Goal: Task Accomplishment & Management: Complete application form

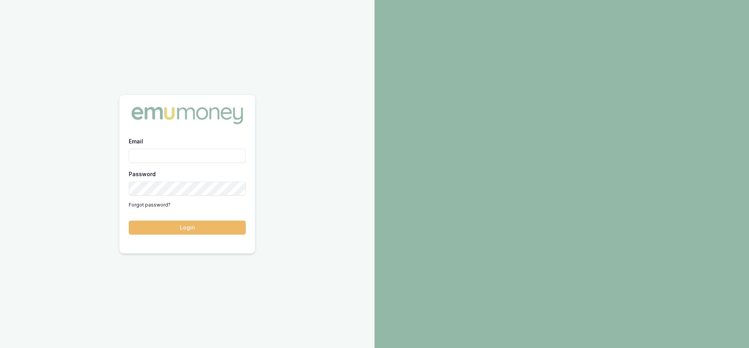
type input "steven.nguyen@emumoney.com.au"
click at [180, 229] on button "Login" at bounding box center [187, 228] width 117 height 14
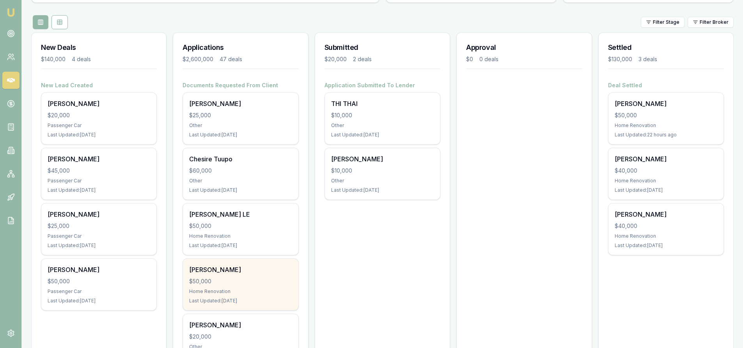
scroll to position [117, 0]
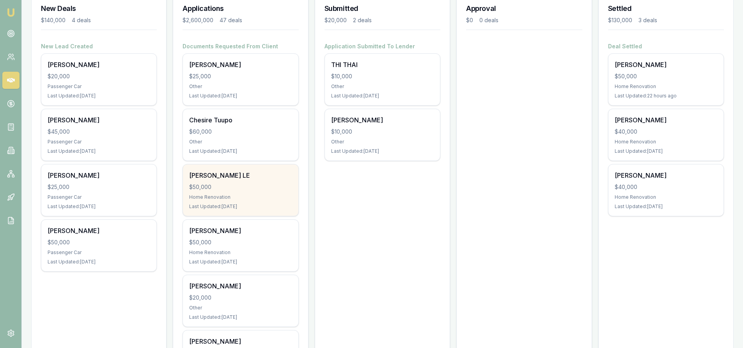
click at [230, 197] on div "Home Renovation" at bounding box center [240, 197] width 103 height 6
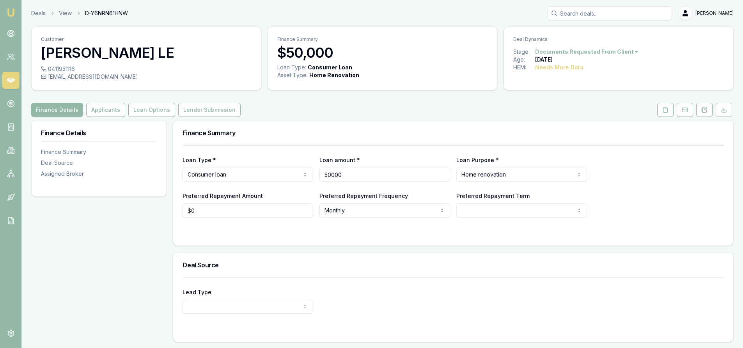
drag, startPoint x: 368, startPoint y: 178, endPoint x: 261, endPoint y: 181, distance: 107.3
click at [261, 181] on div "Loan Type * Consumer loan Consumer loan Consumer asset Commercial loan Commerci…" at bounding box center [453, 168] width 541 height 27
type input "$45,000"
click at [355, 250] on div "Finance Summary Loan Type * Consumer loan Consumer loan Consumer asset Commerci…" at bounding box center [453, 283] width 561 height 326
select select "60"
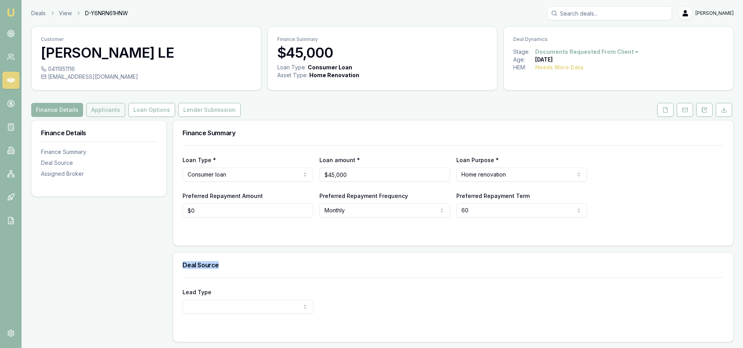
click at [117, 113] on button "Applicants" at bounding box center [105, 110] width 39 height 14
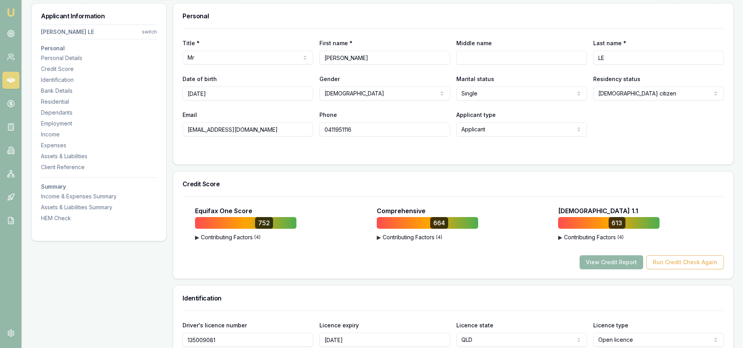
scroll to position [39, 0]
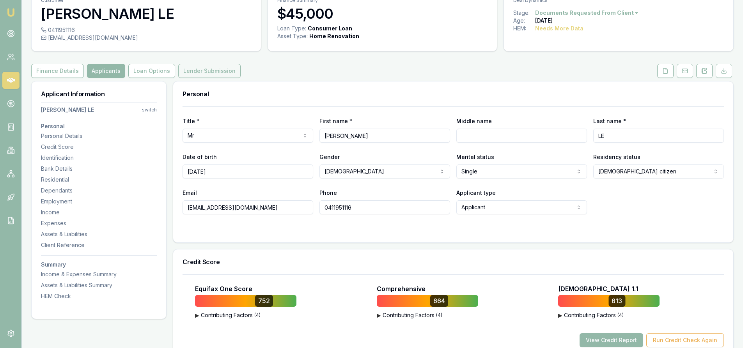
click at [199, 71] on button "Lender Submission" at bounding box center [209, 71] width 62 height 14
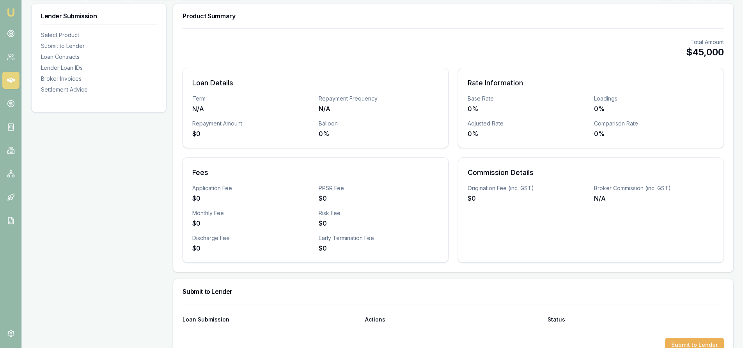
scroll to position [39, 0]
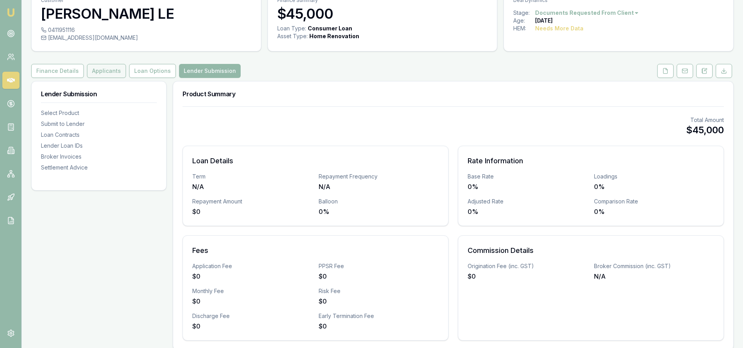
click at [96, 73] on button "Applicants" at bounding box center [106, 71] width 39 height 14
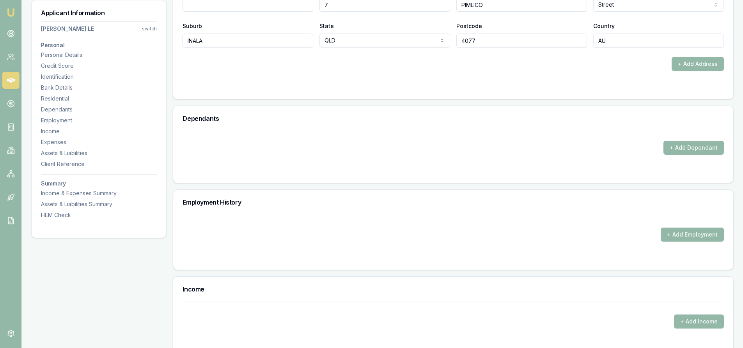
scroll to position [897, 0]
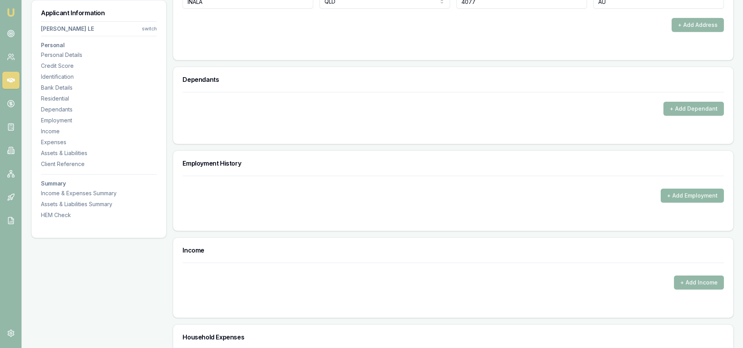
click at [689, 195] on button "+ Add Employment" at bounding box center [692, 196] width 63 height 14
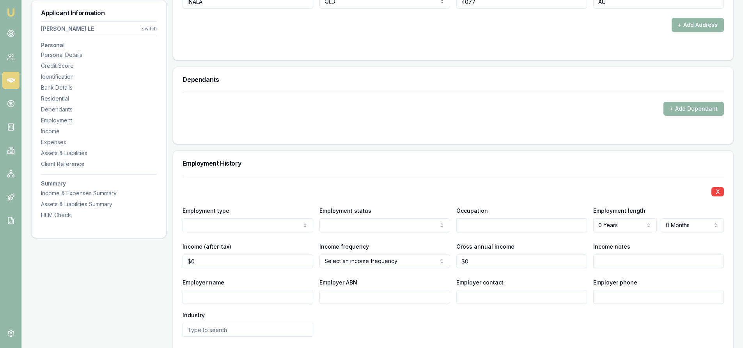
scroll to position [975, 0]
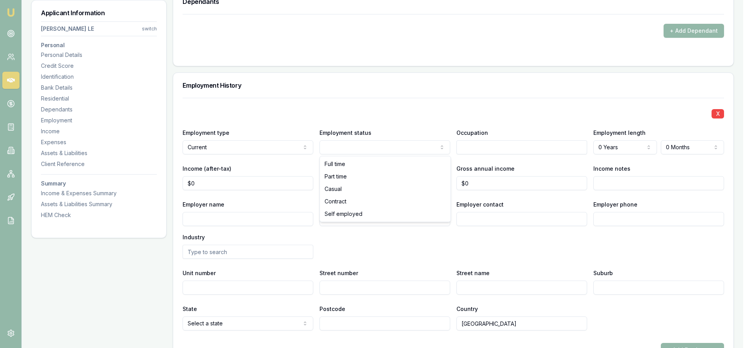
select select "SELF_EMPLOYED"
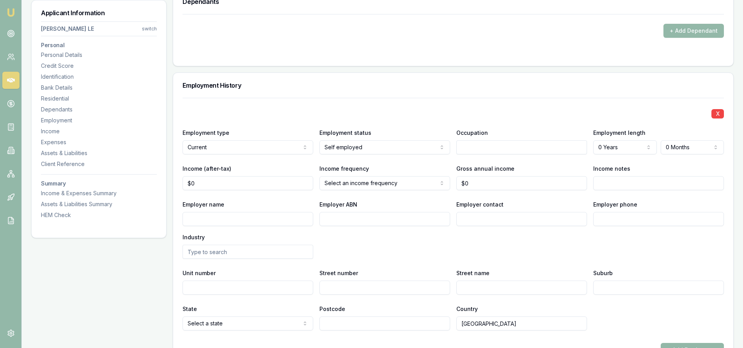
click at [501, 150] on input "text" at bounding box center [521, 147] width 131 height 14
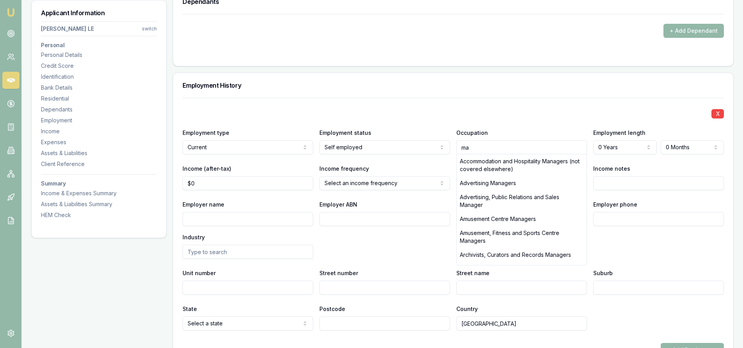
type input "m"
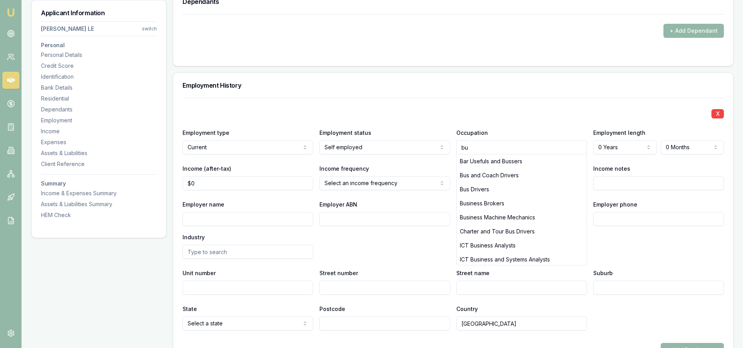
type input "b"
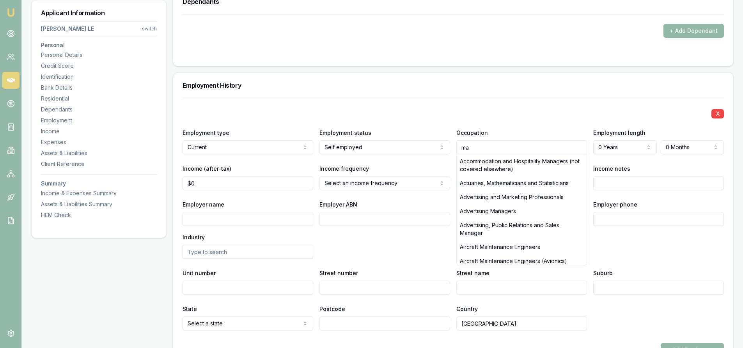
type input "m"
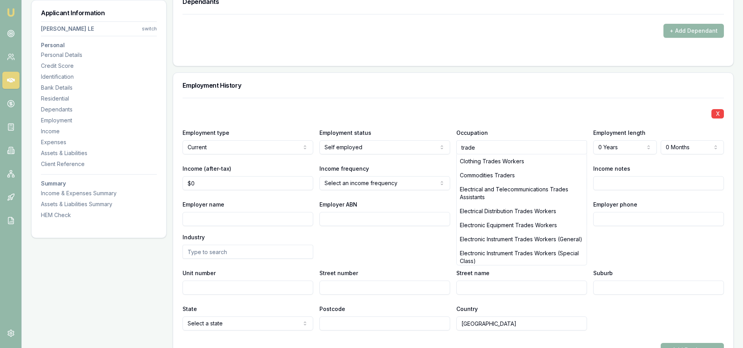
type input "trade"
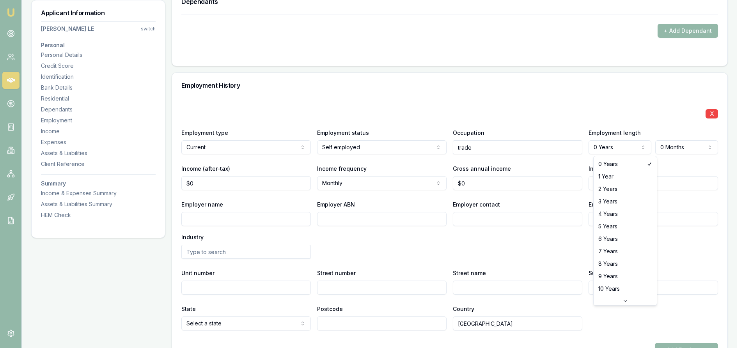
select select "3"
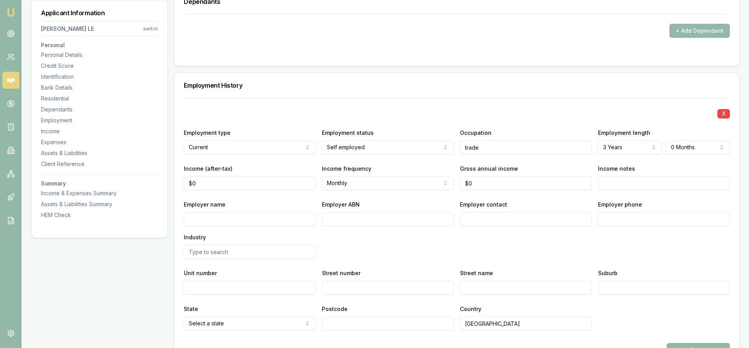
click at [674, 199] on div "X Employment type Current Current Previous Employment status [DEMOGRAPHIC_DATA]…" at bounding box center [457, 214] width 546 height 233
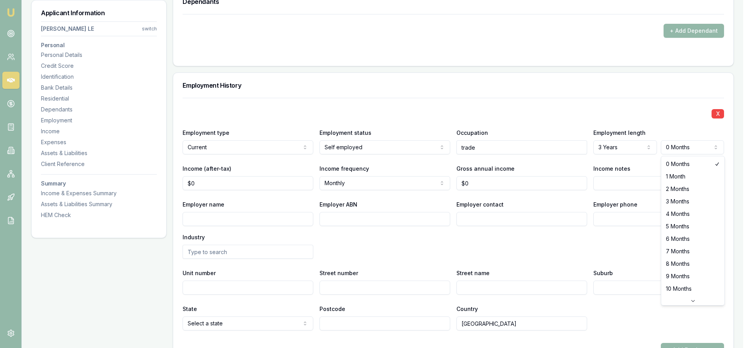
select select "5"
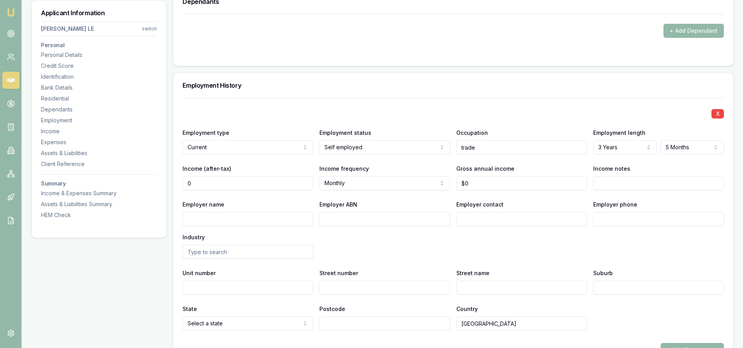
drag, startPoint x: 209, startPoint y: 183, endPoint x: 158, endPoint y: 183, distance: 51.1
click at [159, 183] on div "Applicant Information [PERSON_NAME] LE switch Personal Personal Details Credit …" at bounding box center [382, 128] width 702 height 1966
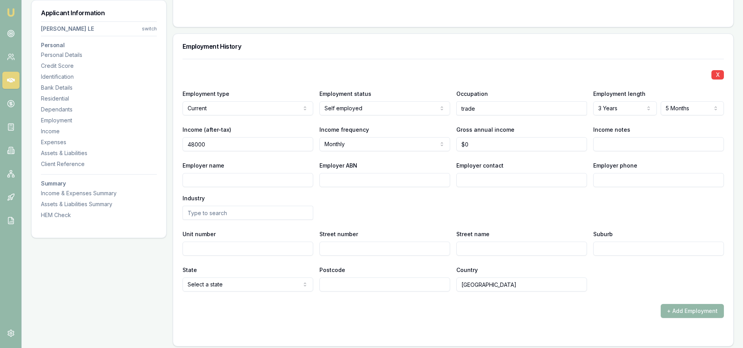
type input "$48,000"
click at [231, 180] on input "Employer name" at bounding box center [248, 180] width 131 height 14
click at [361, 179] on input "Employer ABN" at bounding box center [384, 180] width 131 height 14
paste input "ABN 44 734 723 396"
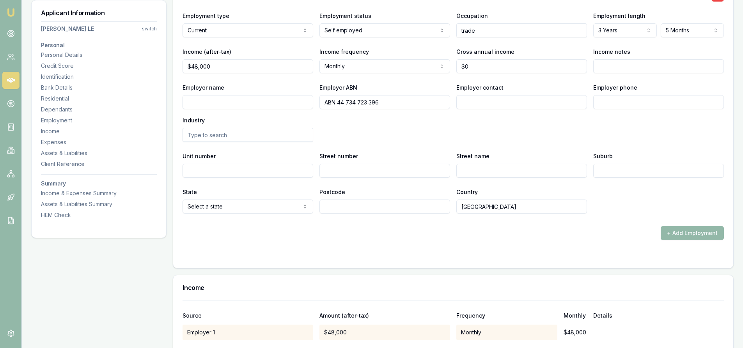
drag, startPoint x: 338, startPoint y: 103, endPoint x: 312, endPoint y: 103, distance: 25.7
click at [312, 103] on div "Employer name Employer ABN ABN [PHONE_NUMBER] Employer contact Employer phone I…" at bounding box center [453, 112] width 541 height 59
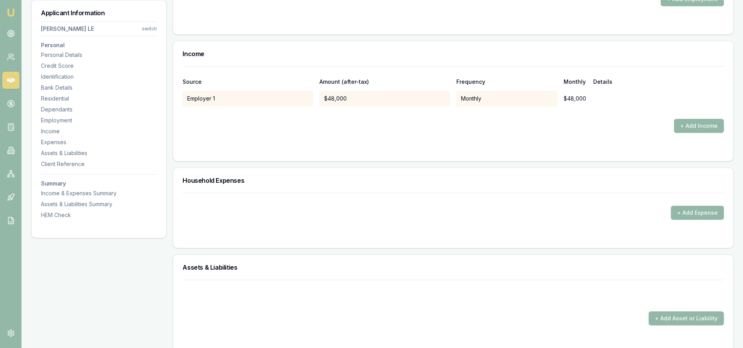
scroll to position [1404, 0]
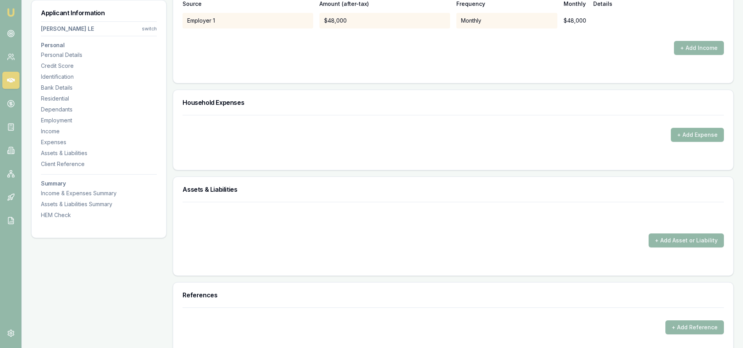
type input "44 734 723 396"
click at [699, 137] on button "+ Add Expense" at bounding box center [697, 135] width 53 height 14
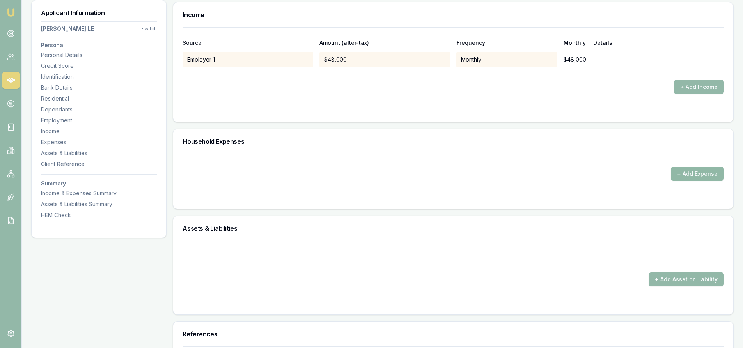
click at [683, 172] on button "+ Add Expense" at bounding box center [697, 174] width 53 height 14
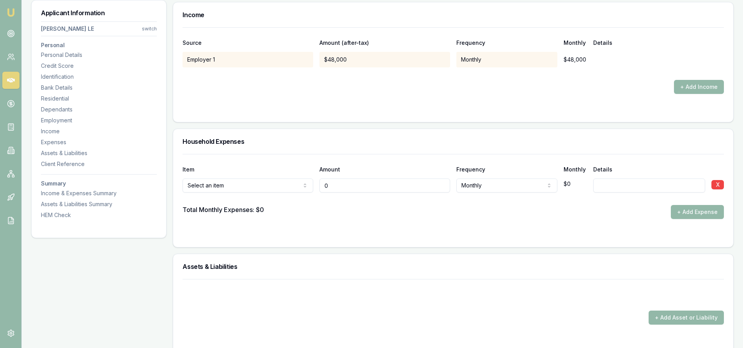
type input "$0"
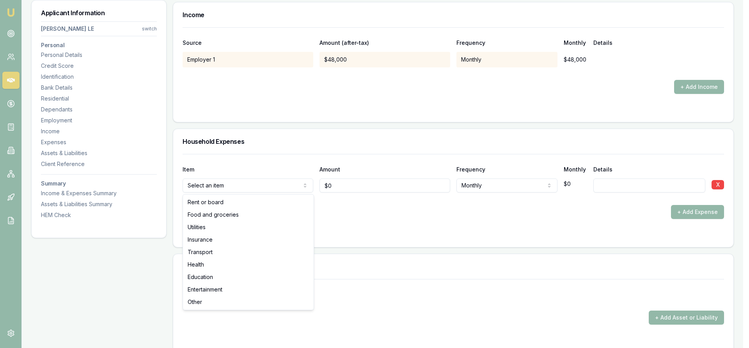
select select "FOOD_AND_GROCERIES"
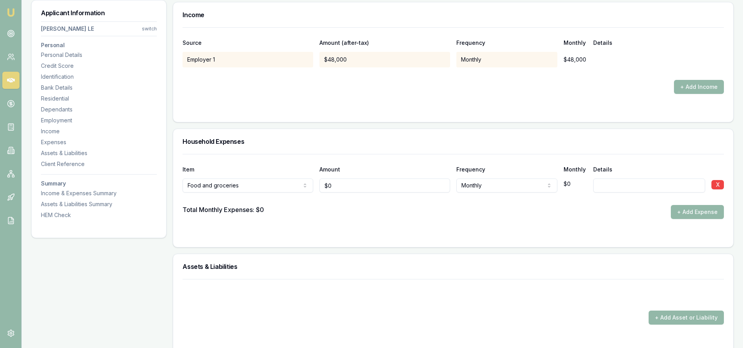
type input "0"
click at [359, 188] on input "0" at bounding box center [384, 186] width 131 height 14
type input "$900"
drag, startPoint x: 706, startPoint y: 213, endPoint x: 700, endPoint y: 216, distance: 5.8
click at [705, 213] on button "+ Add Expense" at bounding box center [697, 212] width 53 height 14
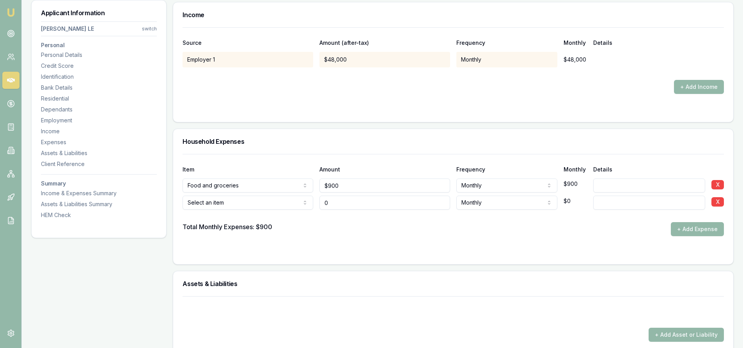
type input "$0"
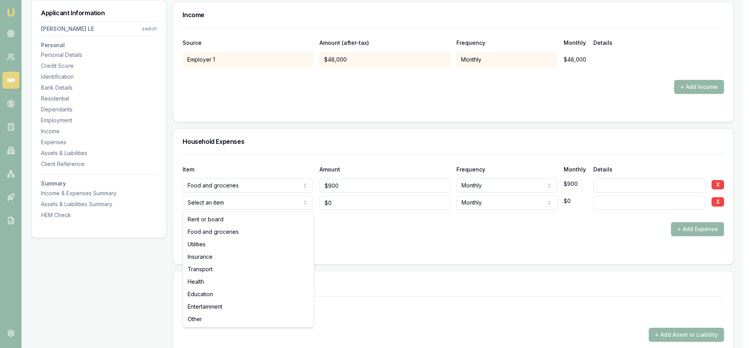
select select "UTILITIES"
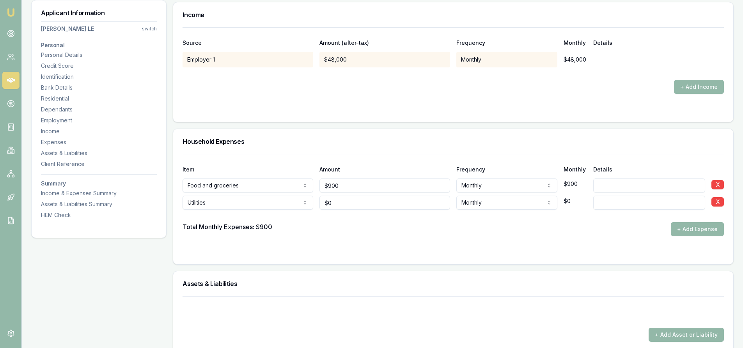
type input "0"
click at [339, 207] on input "0" at bounding box center [384, 203] width 131 height 14
type input "$300"
click at [696, 233] on button "+ Add Expense" at bounding box center [697, 229] width 53 height 14
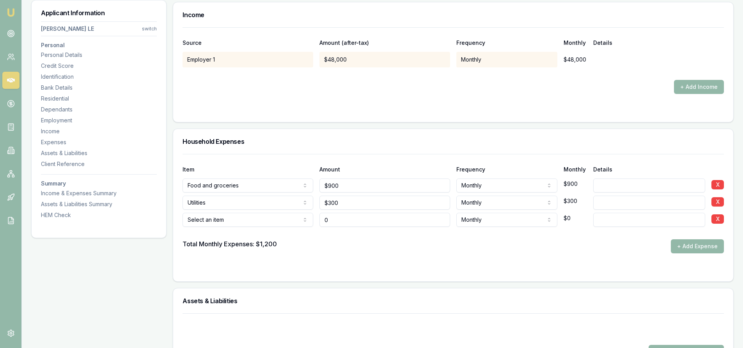
type input "$0"
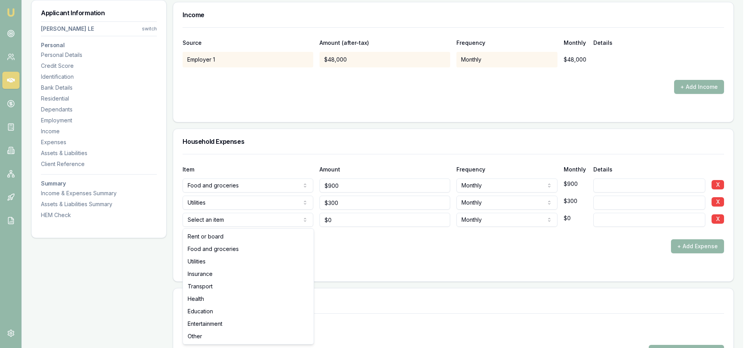
select select "INSURANCE"
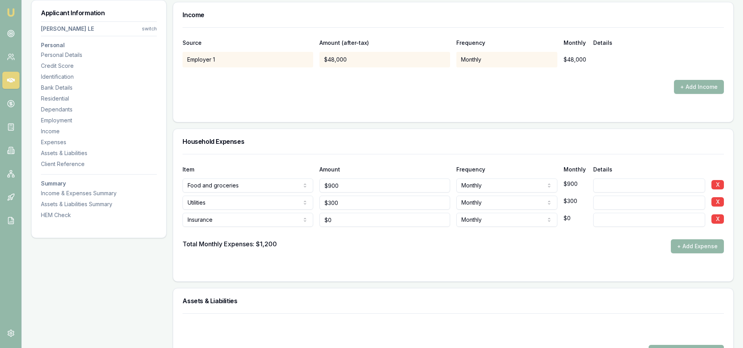
type input "0"
click at [339, 223] on input "0" at bounding box center [384, 220] width 131 height 14
type input "$250"
click at [682, 243] on button "+ Add Expense" at bounding box center [697, 246] width 53 height 14
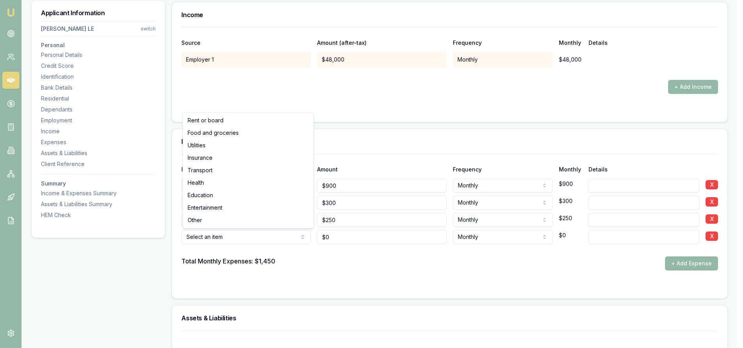
type input "$0"
select select "TRANSPORT"
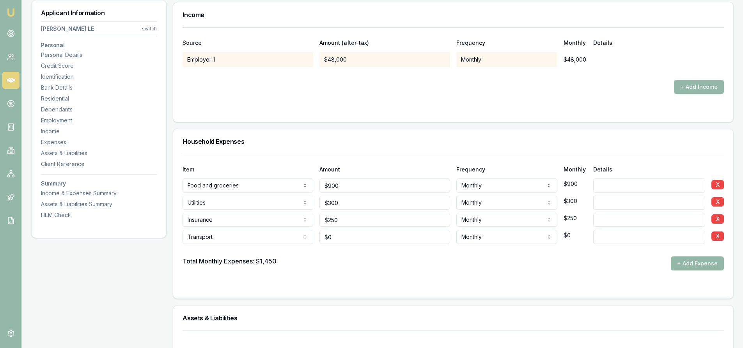
type input "0"
click at [351, 241] on input "0" at bounding box center [384, 237] width 131 height 14
type input "$500"
click at [704, 269] on button "+ Add Expense" at bounding box center [697, 264] width 53 height 14
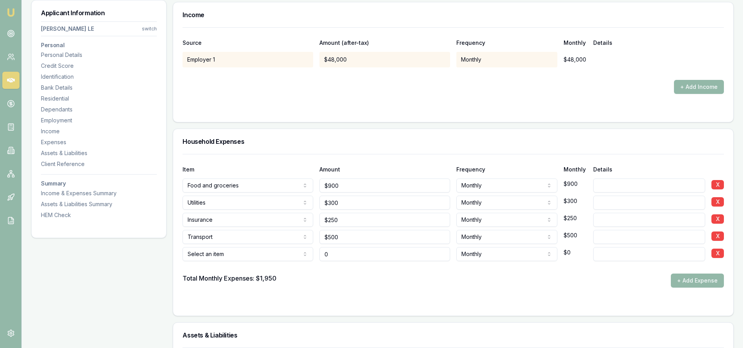
type input "$0"
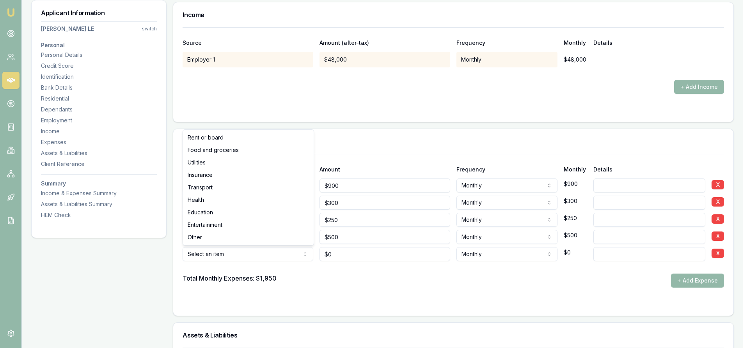
select select "ENTERTAINMENT"
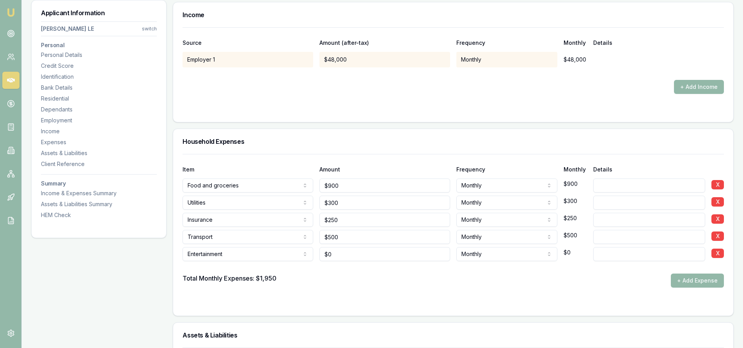
type input "0"
click at [347, 256] on input "0" at bounding box center [384, 254] width 131 height 14
type input "$200"
drag, startPoint x: 572, startPoint y: 302, endPoint x: 486, endPoint y: 299, distance: 85.9
click at [571, 302] on div at bounding box center [453, 303] width 541 height 6
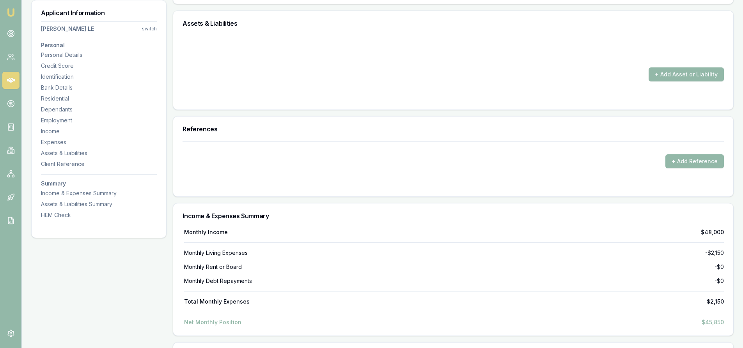
scroll to position [1638, 0]
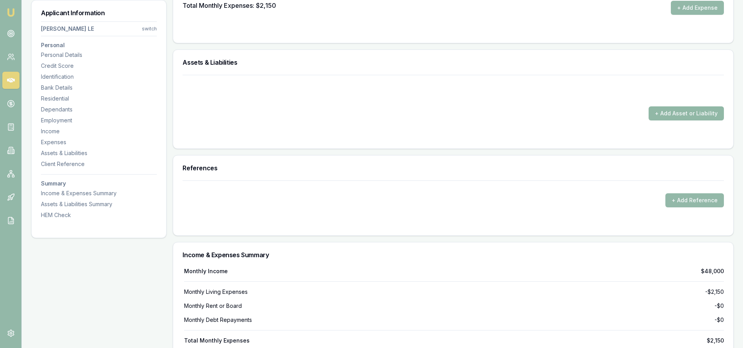
click at [701, 111] on button "+ Add Asset or Liability" at bounding box center [686, 113] width 75 height 14
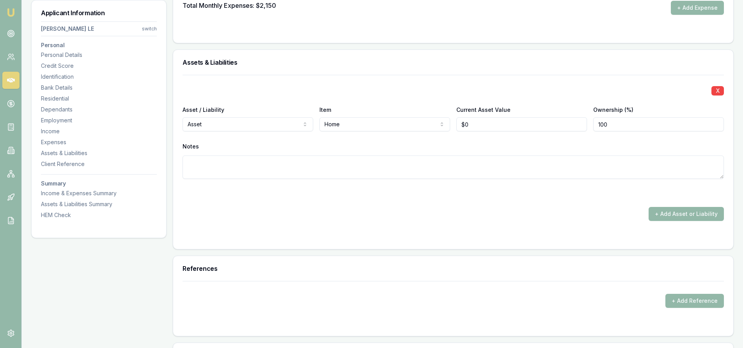
type input "0"
click at [476, 129] on input "0" at bounding box center [521, 124] width 131 height 14
type input "$950,000"
click at [604, 158] on textarea at bounding box center [453, 167] width 541 height 23
click at [669, 217] on button "+ Add Asset or Liability" at bounding box center [686, 214] width 75 height 14
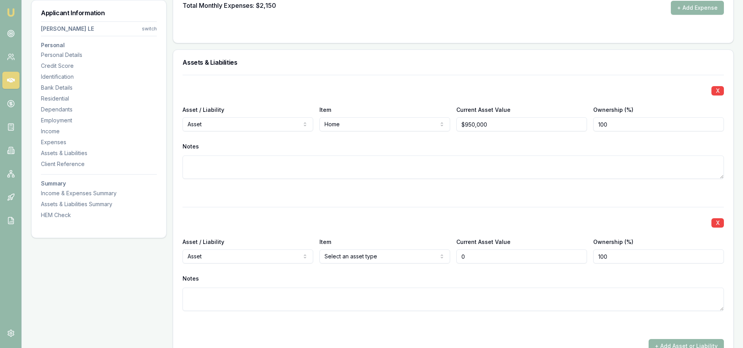
type input "$0"
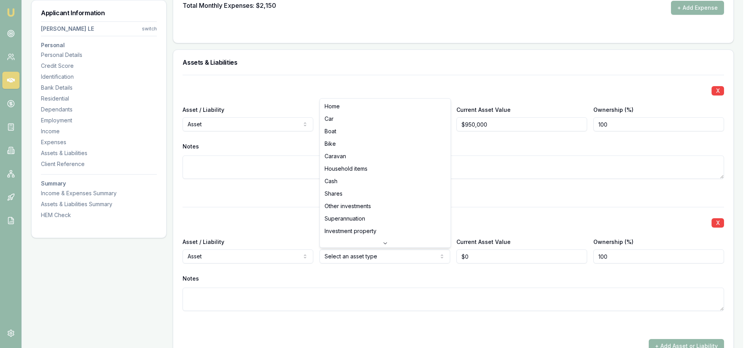
select select "CAR"
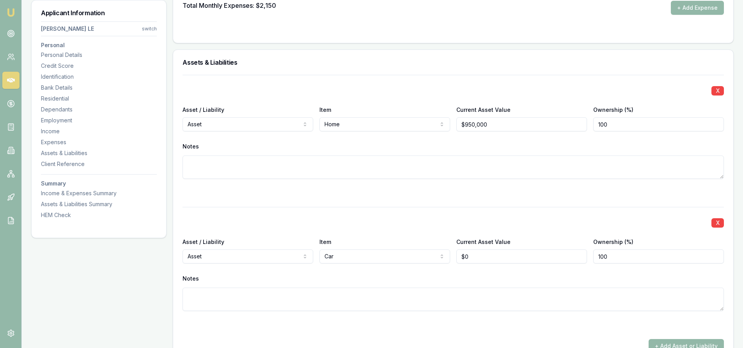
type input "0"
click at [481, 256] on input "0" at bounding box center [521, 257] width 131 height 14
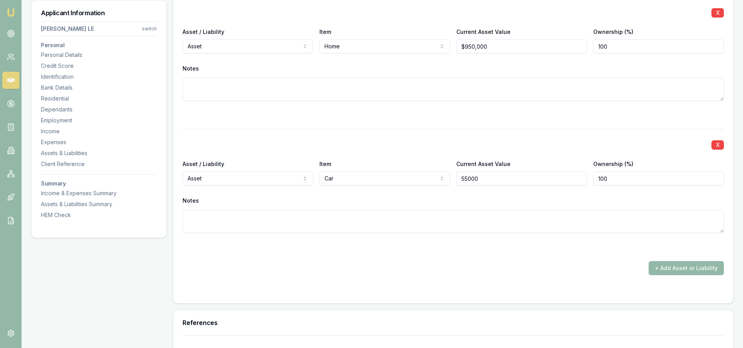
type input "$55,000"
click at [499, 257] on div "X Asset / Liability Asset Asset Liability Item Home Home Car Boat Bike Caravan …" at bounding box center [453, 136] width 541 height 278
click at [684, 275] on button "+ Add Asset or Liability" at bounding box center [686, 268] width 75 height 14
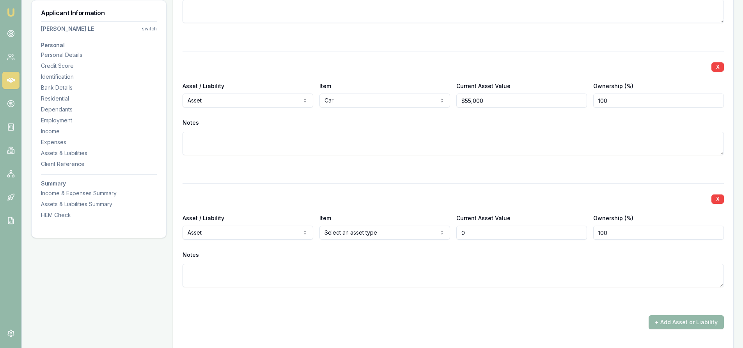
scroll to position [1833, 0]
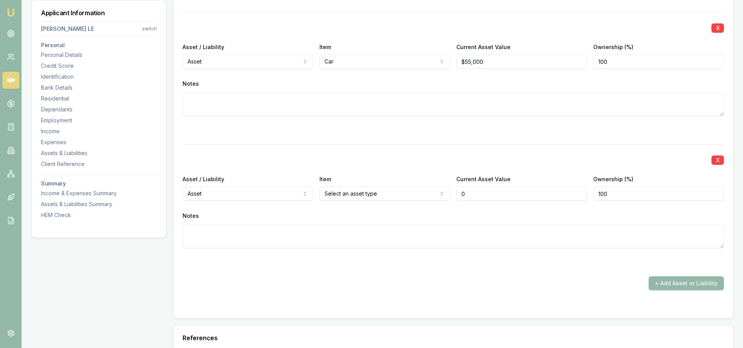
type input "$0"
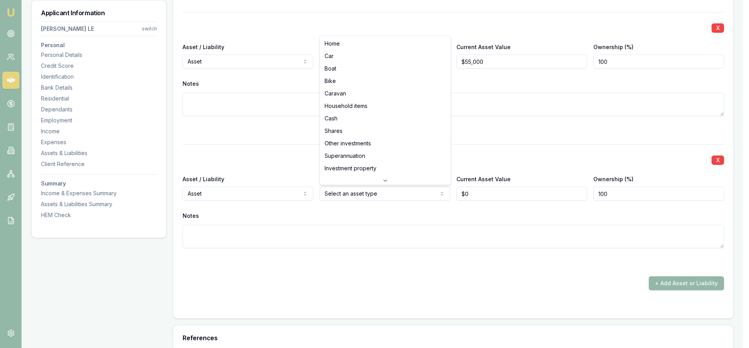
select select "HOUSEHOLD_ITEMS"
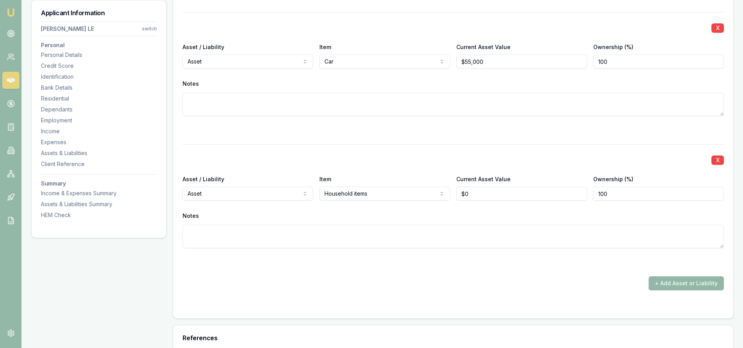
type input "0"
click at [474, 197] on input "0" at bounding box center [521, 194] width 131 height 14
type input "$50,000"
click at [508, 232] on textarea at bounding box center [453, 236] width 541 height 23
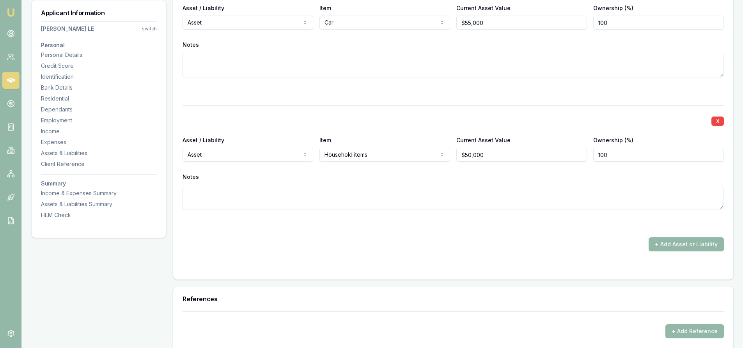
scroll to position [1911, 0]
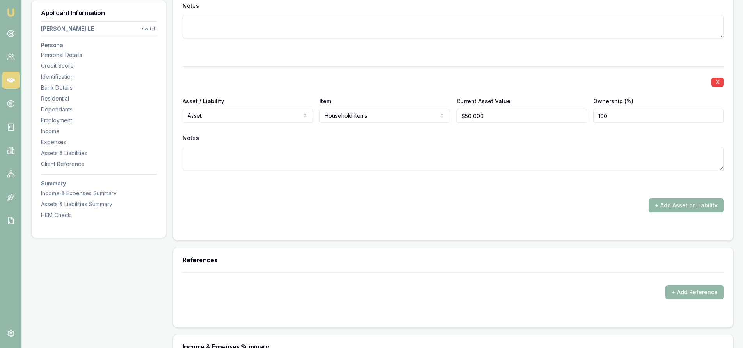
click at [688, 203] on button "+ Add Asset or Liability" at bounding box center [686, 206] width 75 height 14
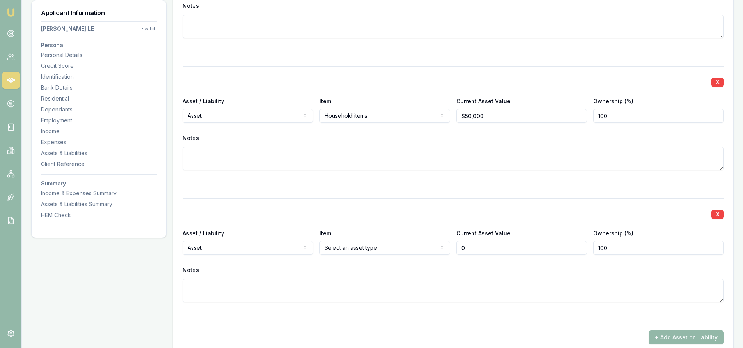
type input "$0"
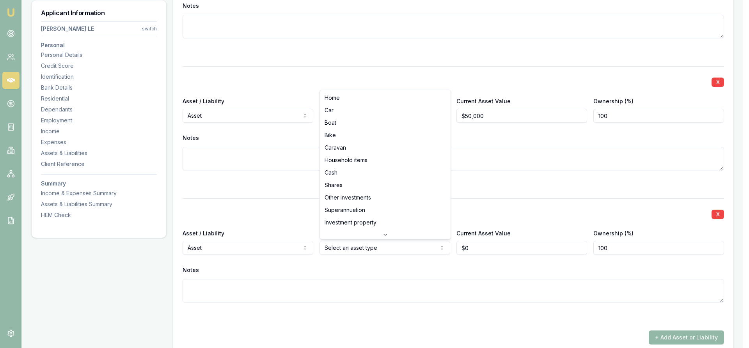
select select "SUPERANNUATION"
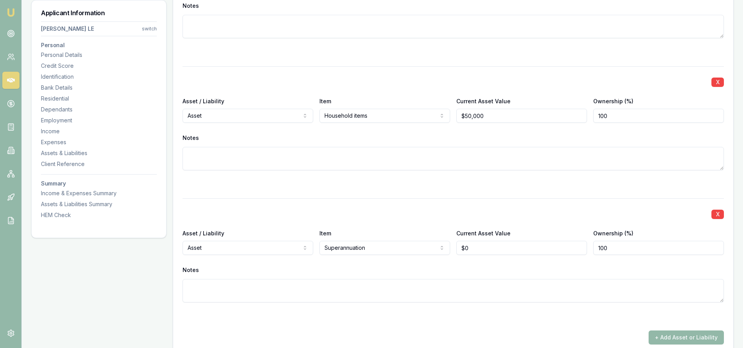
type input "0"
click at [468, 248] on input "0" at bounding box center [521, 248] width 131 height 14
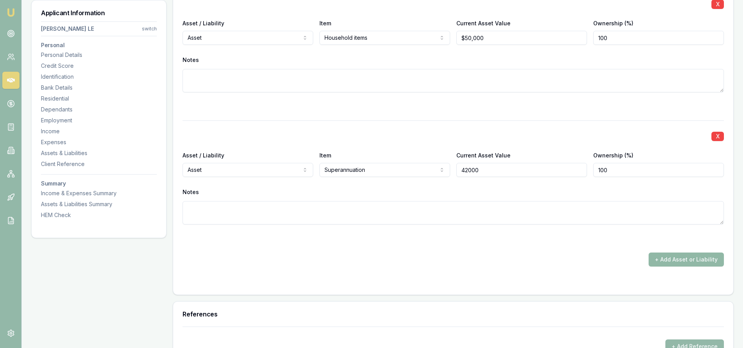
type input "$42,000"
click at [682, 261] on button "+ Add Asset or Liability" at bounding box center [686, 260] width 75 height 14
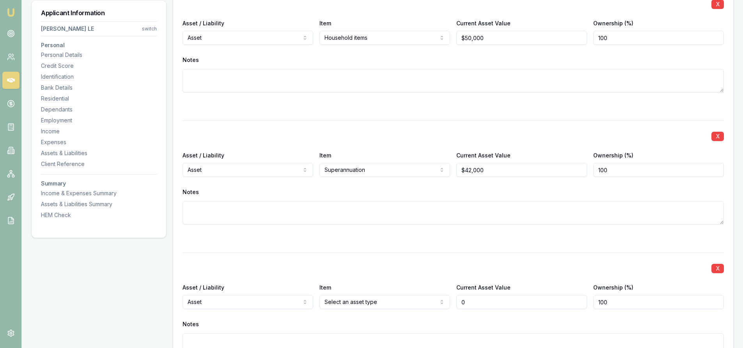
scroll to position [2067, 0]
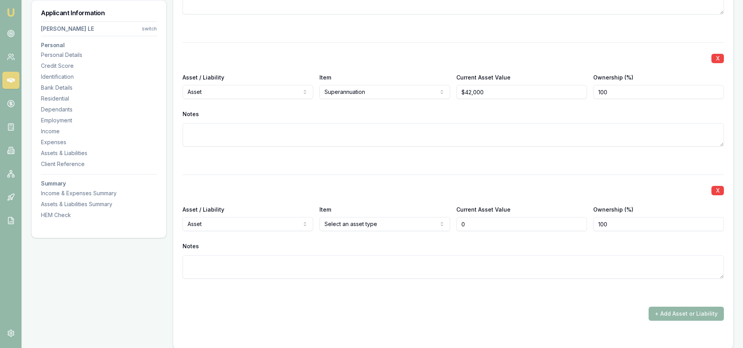
type input "$0"
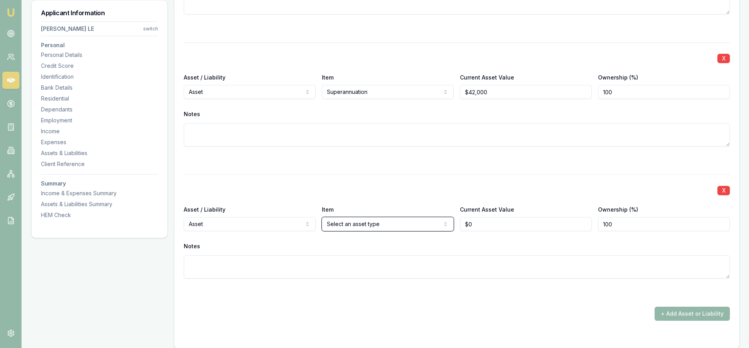
select select "LIABILITY"
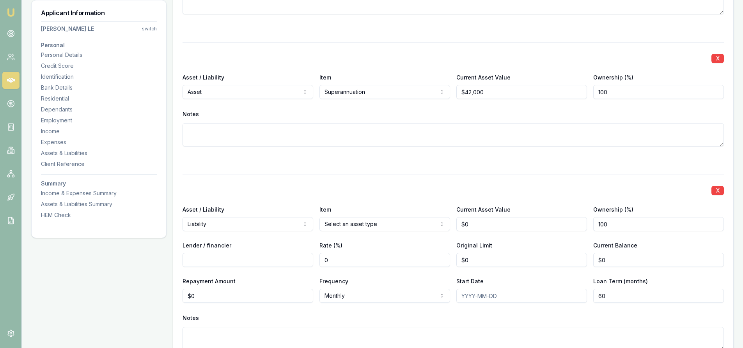
type input "0"
click at [473, 225] on input "0" at bounding box center [521, 224] width 131 height 14
type input "$950,000"
click at [249, 259] on input "Lender / financier" at bounding box center [248, 260] width 131 height 14
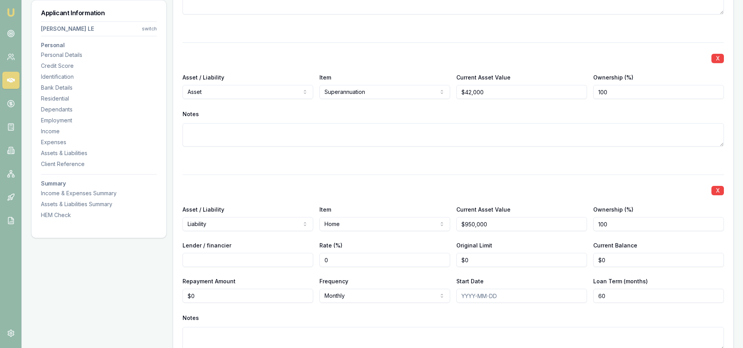
type input "F"
type input "0"
click at [473, 260] on input "0" at bounding box center [521, 260] width 131 height 14
type input "$662,000"
click at [214, 262] on input "Lender / financier" at bounding box center [248, 260] width 131 height 14
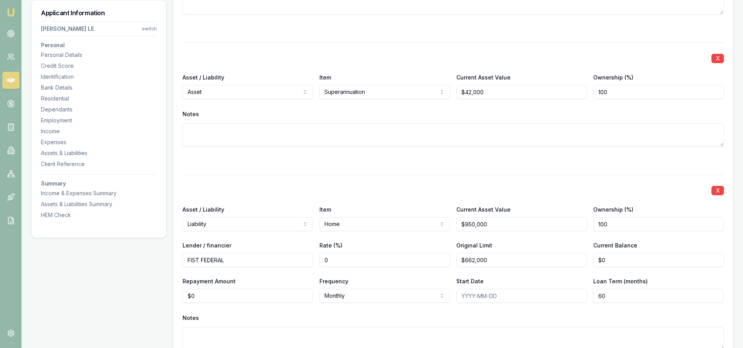
type input "FIST FEDERAL"
click at [456, 269] on div "X Asset / Liability Liability Asset Liability Item Home Home Car Boat Bike Cara…" at bounding box center [453, 272] width 541 height 195
type input "662000"
click at [488, 262] on input "662000" at bounding box center [521, 260] width 131 height 14
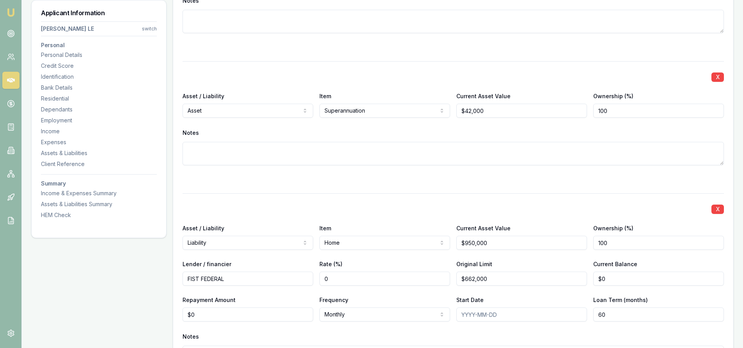
scroll to position [2184, 0]
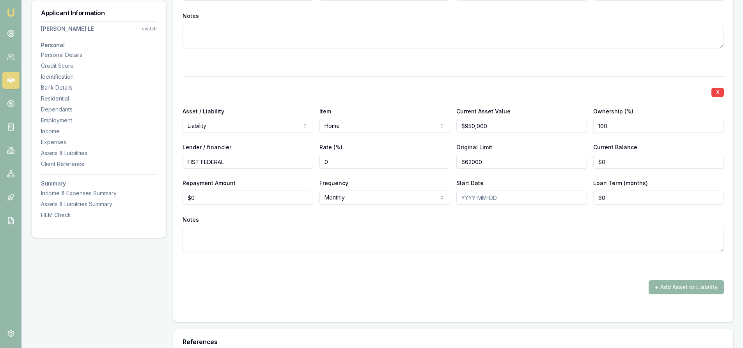
drag, startPoint x: 488, startPoint y: 165, endPoint x: 405, endPoint y: 168, distance: 82.8
click at [405, 168] on div "Lender / financier FIST FEDERAL Rate (%) 0 Original Limit 662000 Current Balanc…" at bounding box center [453, 155] width 541 height 27
type input "$600,000"
drag, startPoint x: 430, startPoint y: 181, endPoint x: 468, endPoint y: 177, distance: 38.5
click at [433, 183] on div "Frequency Monthly Weekly Fortnightly Monthly Quarterly Annually" at bounding box center [384, 191] width 131 height 27
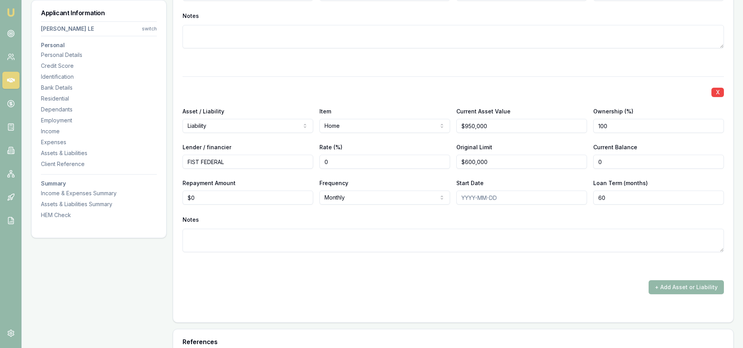
click at [630, 165] on input "0" at bounding box center [658, 162] width 131 height 14
type input "0"
type input "$60,000"
click at [588, 183] on div "Repayment Amount $0 Frequency Monthly Weekly Fortnightly Monthly Quarterly Annu…" at bounding box center [453, 191] width 541 height 27
click at [625, 162] on input "60000" at bounding box center [658, 162] width 131 height 14
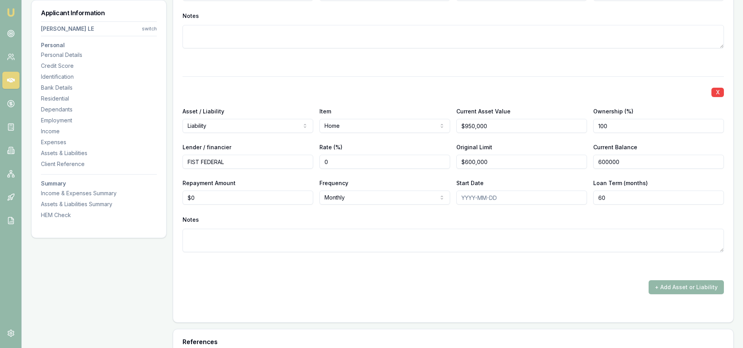
type input "$600,000"
drag, startPoint x: 569, startPoint y: 174, endPoint x: 557, endPoint y: 179, distance: 13.5
click at [569, 174] on div "X Asset / Liability Liability Asset Liability Item Home Home Car Boat Bike Cara…" at bounding box center [453, 173] width 541 height 195
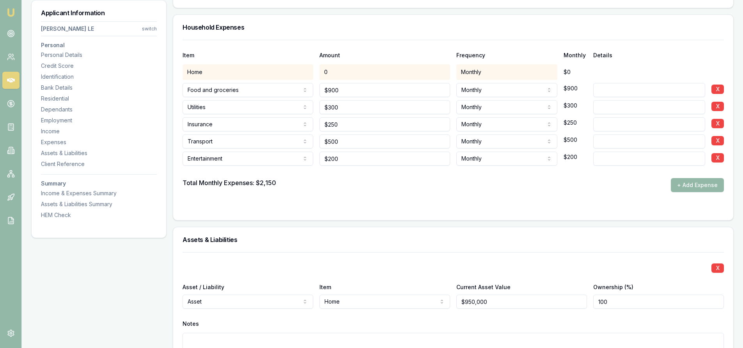
scroll to position [1401, 0]
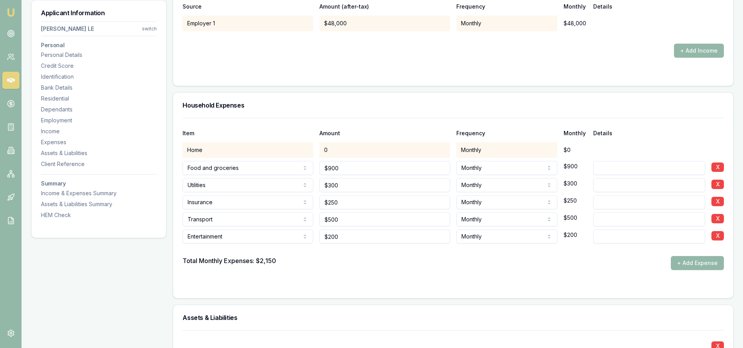
click at [393, 152] on div "0" at bounding box center [384, 150] width 131 height 16
drag, startPoint x: 314, startPoint y: 158, endPoint x: 369, endPoint y: 157, distance: 55.0
click at [316, 160] on div "Food and groceries Rent or board Food and groceries Utilities Insurance Transpo…" at bounding box center [453, 166] width 541 height 17
click at [362, 147] on div "0" at bounding box center [384, 150] width 131 height 16
click at [551, 150] on div "Monthly" at bounding box center [506, 150] width 101 height 16
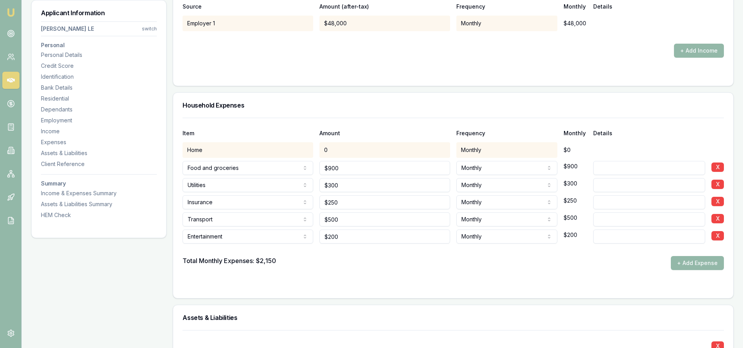
click at [574, 150] on div "$0" at bounding box center [575, 150] width 23 height 8
click at [199, 154] on div "Home" at bounding box center [248, 150] width 131 height 16
drag, startPoint x: 690, startPoint y: 266, endPoint x: 393, endPoint y: 264, distance: 296.8
click at [686, 266] on button "+ Add Expense" at bounding box center [697, 263] width 53 height 14
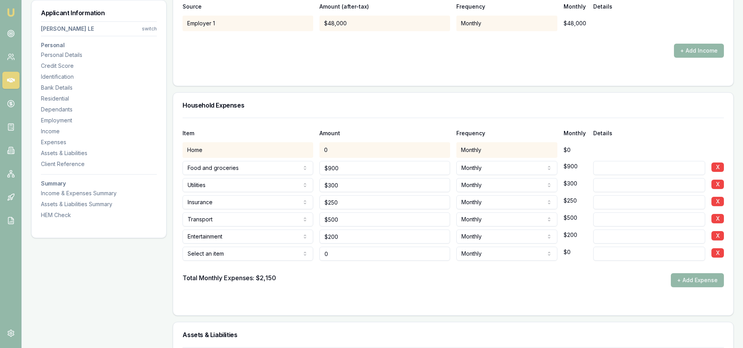
type input "$0"
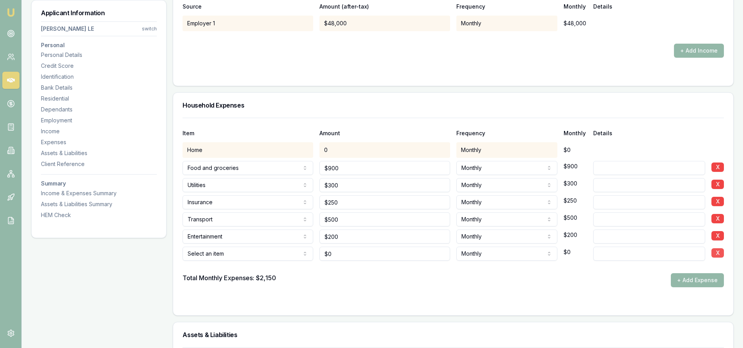
click at [715, 254] on button "X" at bounding box center [717, 252] width 12 height 9
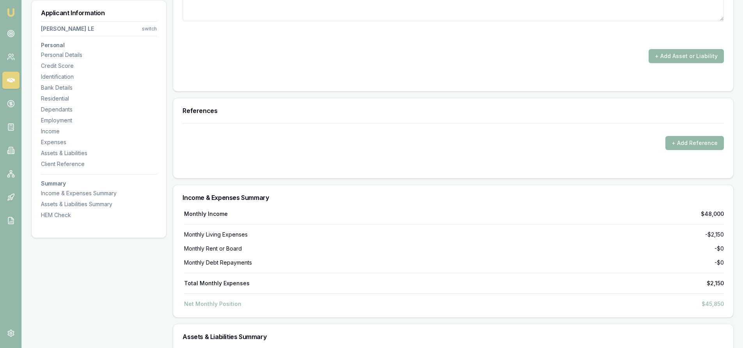
scroll to position [2571, 0]
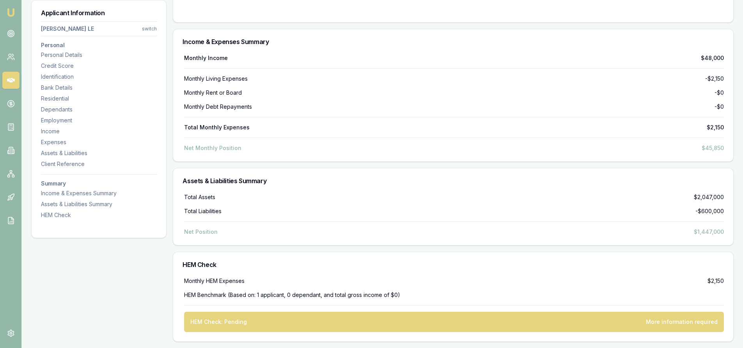
drag, startPoint x: 289, startPoint y: 320, endPoint x: 285, endPoint y: 324, distance: 5.5
click at [288, 321] on div "HEM Check: Pending More information required" at bounding box center [454, 322] width 540 height 20
click at [272, 320] on div "HEM Check: Pending More information required" at bounding box center [454, 322] width 540 height 20
drag, startPoint x: 657, startPoint y: 323, endPoint x: 665, endPoint y: 323, distance: 7.8
click at [660, 323] on div "More information required" at bounding box center [682, 322] width 72 height 8
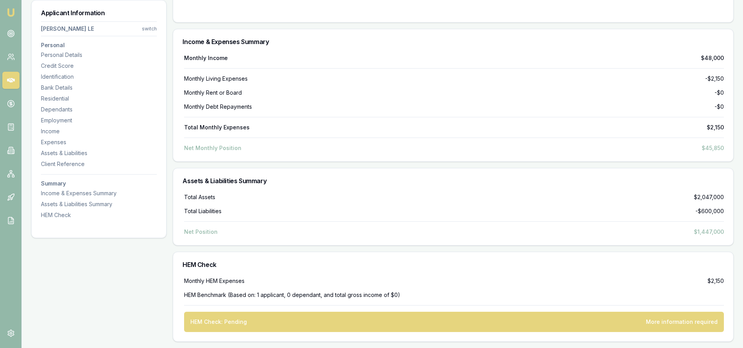
click at [264, 294] on div "HEM Benchmark (Based on: 1 applicant, 0 dependant, and total gross income of $0)" at bounding box center [292, 295] width 216 height 8
click at [505, 291] on div "HEM Benchmark (Based on: 1 applicant, 0 dependant, and total gross income of $0)" at bounding box center [454, 295] width 540 height 8
drag, startPoint x: 393, startPoint y: 296, endPoint x: 417, endPoint y: 292, distance: 24.0
click at [393, 295] on div "HEM Benchmark (Based on: 1 applicant, 0 dependant, and total gross income of $0)" at bounding box center [292, 295] width 216 height 8
click at [209, 327] on div "HEM Check: Pending More information required" at bounding box center [454, 322] width 540 height 20
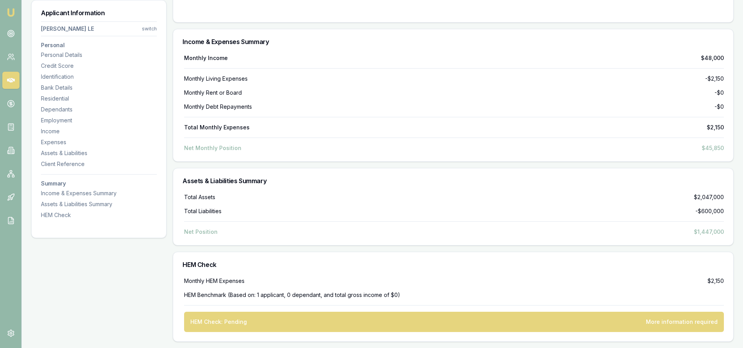
click at [254, 327] on div "HEM Check: Pending More information required" at bounding box center [454, 322] width 540 height 20
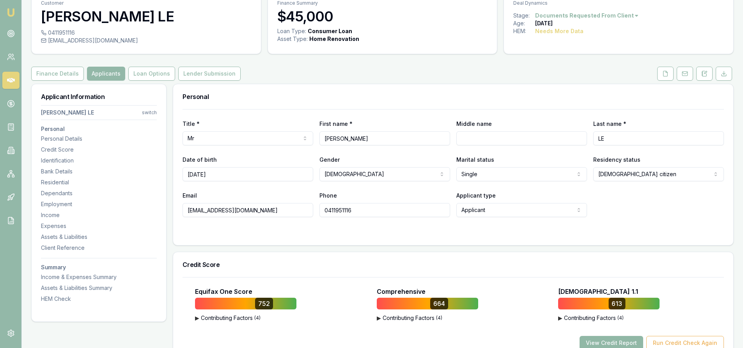
scroll to position [192, 0]
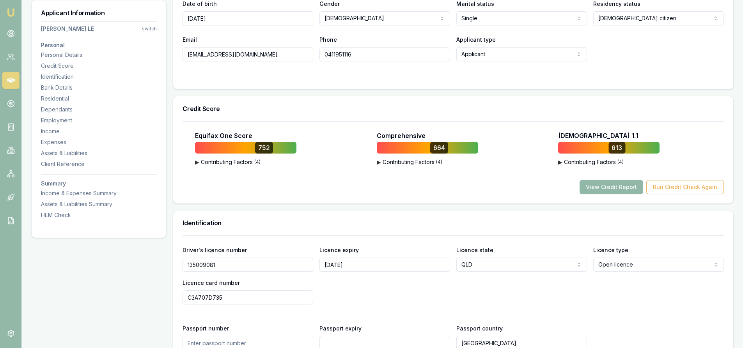
click at [612, 186] on button "View Credit Report" at bounding box center [612, 187] width 64 height 14
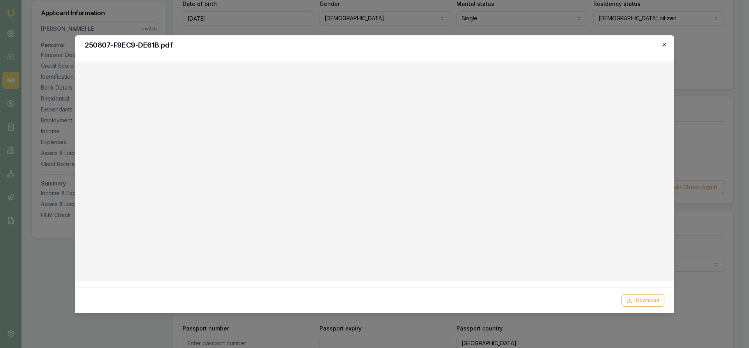
click at [663, 43] on icon "button" at bounding box center [664, 44] width 6 height 6
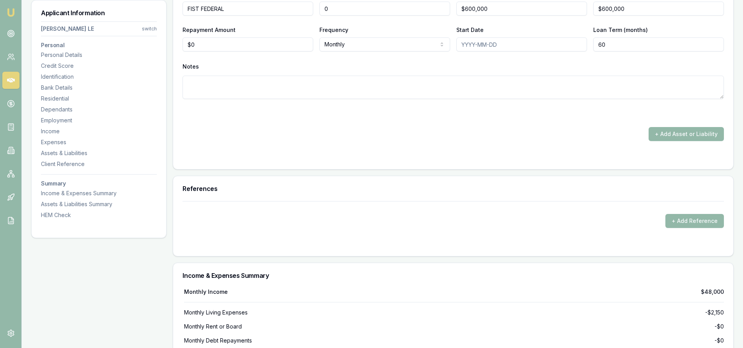
scroll to position [2571, 0]
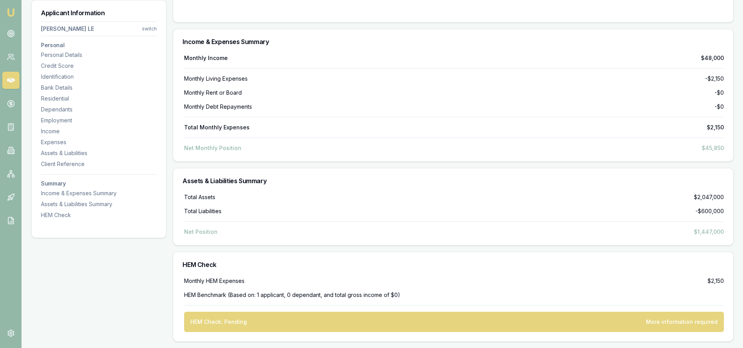
click at [230, 230] on div "Net Position $1,447,000" at bounding box center [454, 232] width 540 height 8
click at [715, 284] on div "$2,150" at bounding box center [715, 281] width 16 height 8
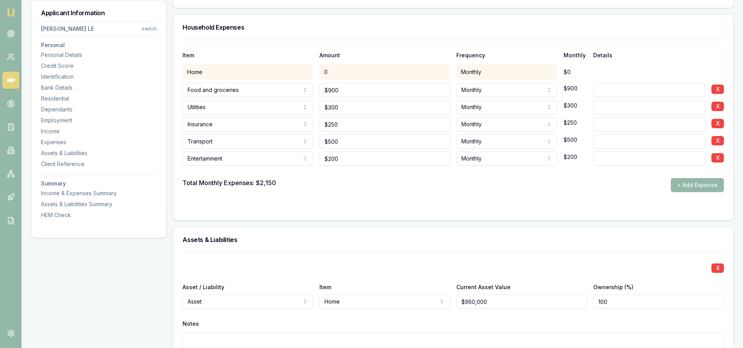
scroll to position [1401, 0]
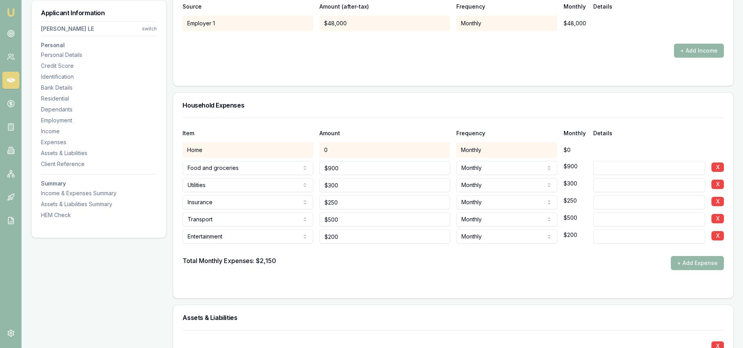
click at [520, 152] on div "Monthly" at bounding box center [506, 150] width 101 height 16
click at [424, 152] on div "0" at bounding box center [384, 150] width 131 height 16
click at [697, 266] on button "+ Add Expense" at bounding box center [697, 263] width 53 height 14
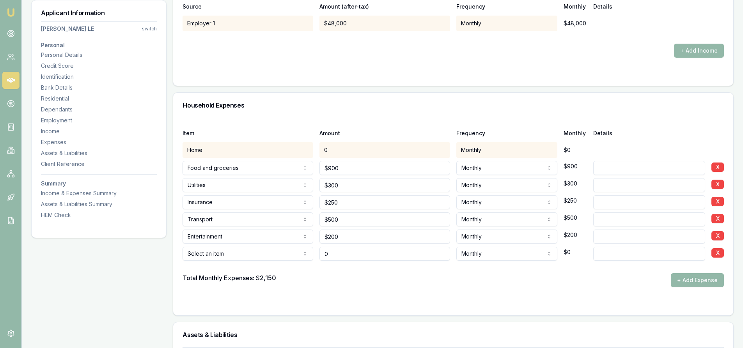
type input "$0"
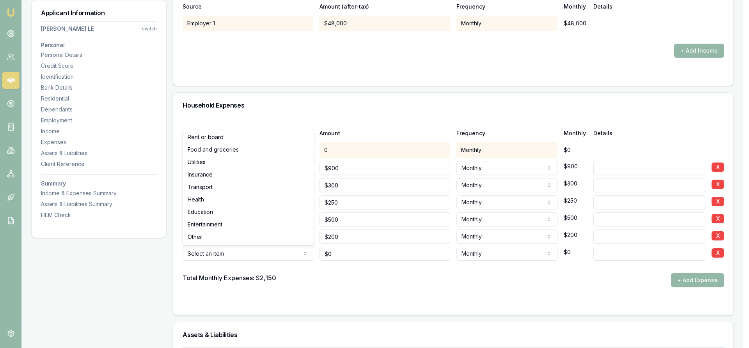
select select "OTHER"
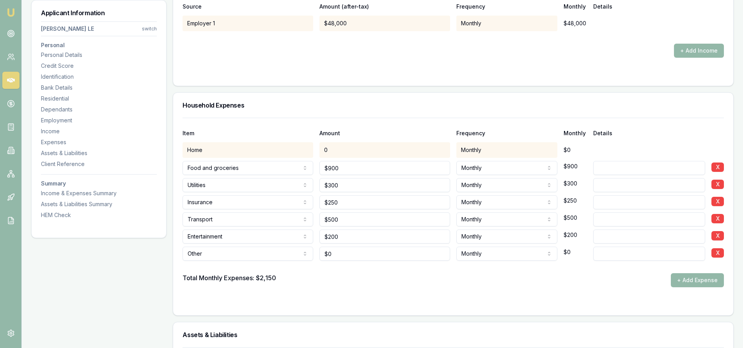
type input "0"
click at [353, 257] on input "0" at bounding box center [384, 254] width 131 height 14
type input "$300"
click at [365, 282] on div "Total Monthly Expenses: $2,150 + Add Expense" at bounding box center [453, 280] width 541 height 14
click at [331, 150] on div "0" at bounding box center [384, 150] width 131 height 16
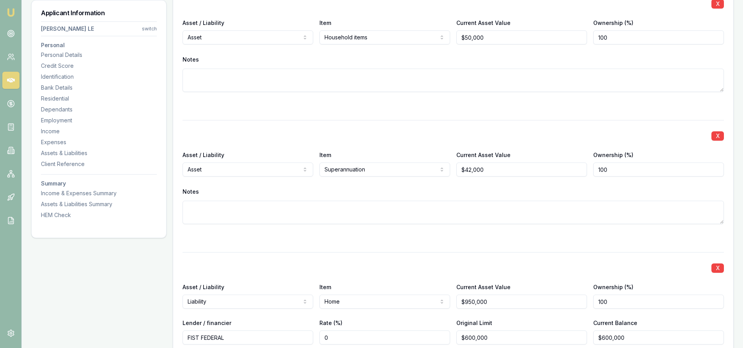
scroll to position [2181, 0]
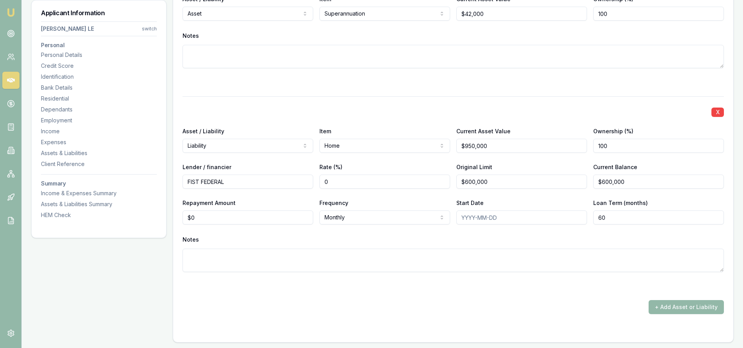
type input "0"
click at [213, 221] on input "0" at bounding box center [248, 218] width 131 height 14
type input "5"
type input "1"
type input "$2,500"
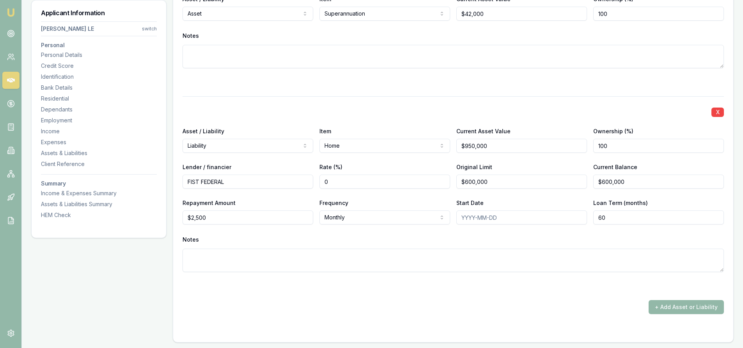
click at [252, 257] on textarea at bounding box center [453, 260] width 541 height 23
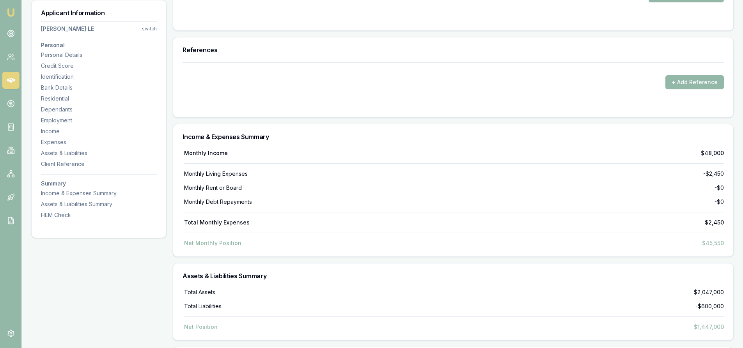
scroll to position [2589, 0]
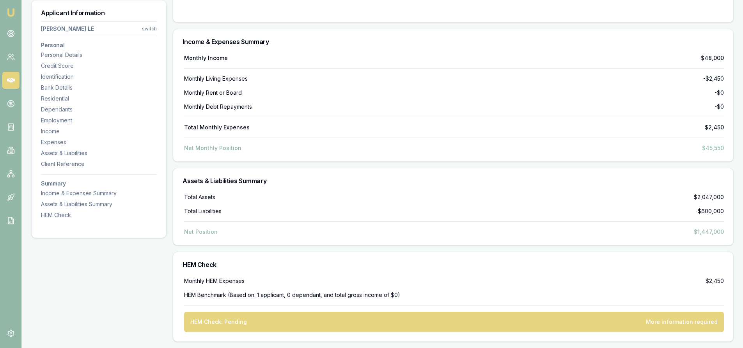
click at [448, 294] on div "HEM Benchmark (Based on: 1 applicant, 0 dependant, and total gross income of $0)" at bounding box center [454, 295] width 540 height 8
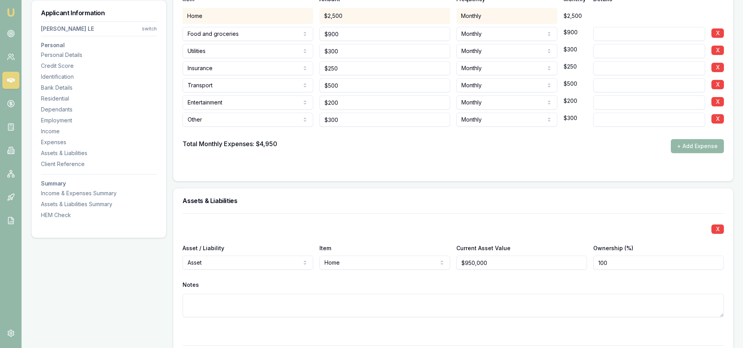
scroll to position [1418, 0]
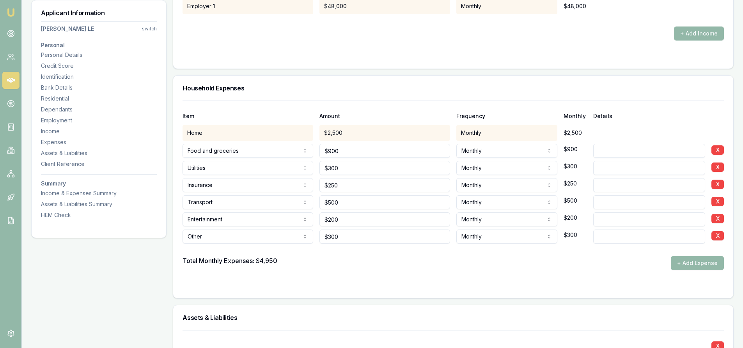
click at [427, 293] on div "Item Amount Frequency Monthly Details Home $2,500 Monthly $2,500 Food and groce…" at bounding box center [453, 200] width 560 height 198
click at [718, 237] on button "X" at bounding box center [717, 235] width 12 height 9
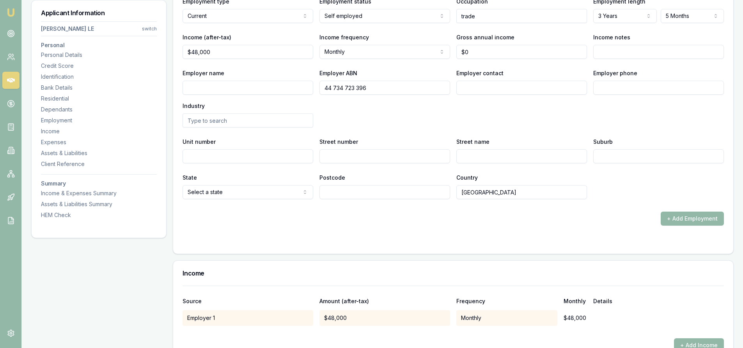
scroll to position [1067, 0]
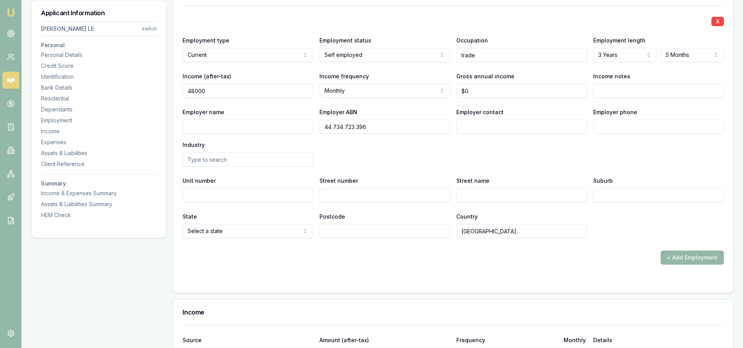
drag, startPoint x: 219, startPoint y: 91, endPoint x: 150, endPoint y: 93, distance: 69.1
type input "5"
type input "$70,000"
click at [254, 170] on div "X Employment type Current Current Previous Employment status [DEMOGRAPHIC_DATA]…" at bounding box center [453, 121] width 541 height 233
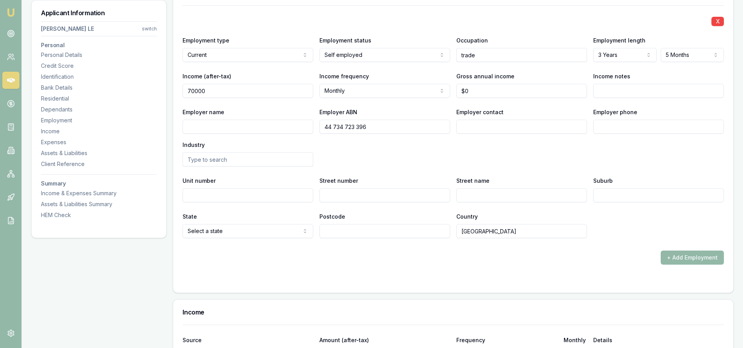
drag, startPoint x: 230, startPoint y: 92, endPoint x: 160, endPoint y: 91, distance: 69.8
type input "$7,000"
click at [293, 167] on div "X Employment type Current Current Previous Employment status [DEMOGRAPHIC_DATA]…" at bounding box center [453, 121] width 541 height 233
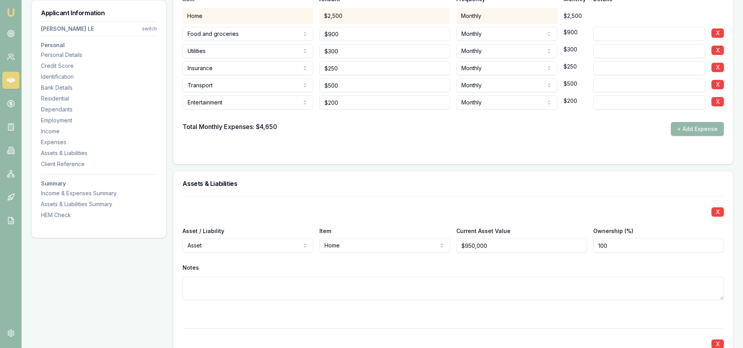
scroll to position [1613, 0]
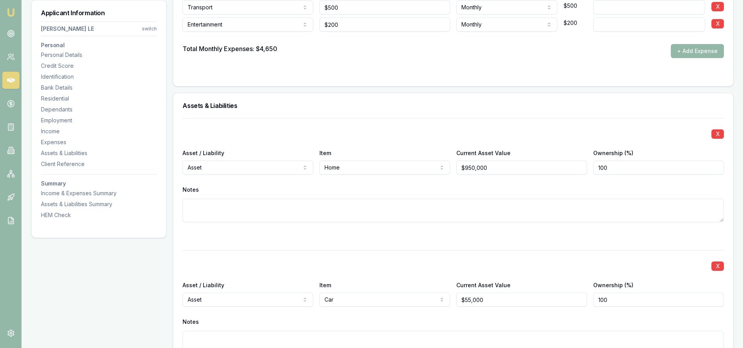
click at [450, 186] on div "Notes" at bounding box center [453, 190] width 541 height 12
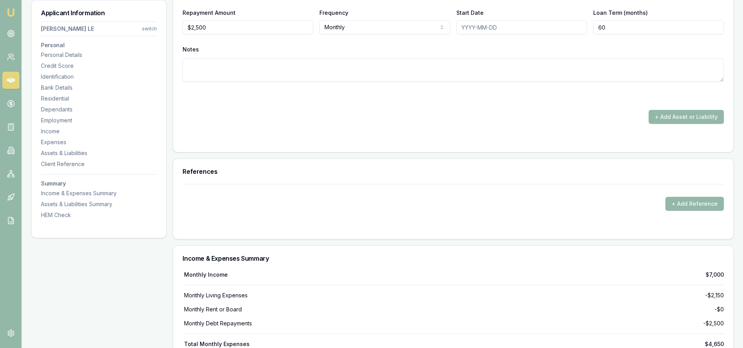
scroll to position [2571, 0]
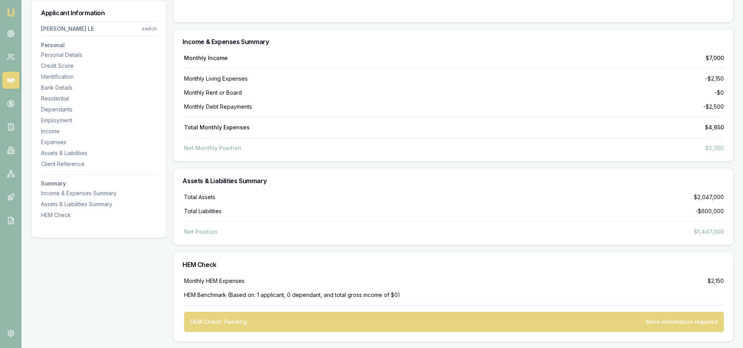
drag, startPoint x: 684, startPoint y: 322, endPoint x: 664, endPoint y: 325, distance: 20.5
click at [684, 323] on div "More information required" at bounding box center [682, 322] width 72 height 8
click at [613, 290] on div "Monthly HEM Expenses $2,150 HEM Benchmark (Based on: 1 applicant, 0 dependant, …" at bounding box center [453, 304] width 541 height 55
click at [644, 321] on div "HEM Check: Pending More information required" at bounding box center [454, 322] width 540 height 20
drag, startPoint x: 644, startPoint y: 321, endPoint x: 669, endPoint y: 321, distance: 25.0
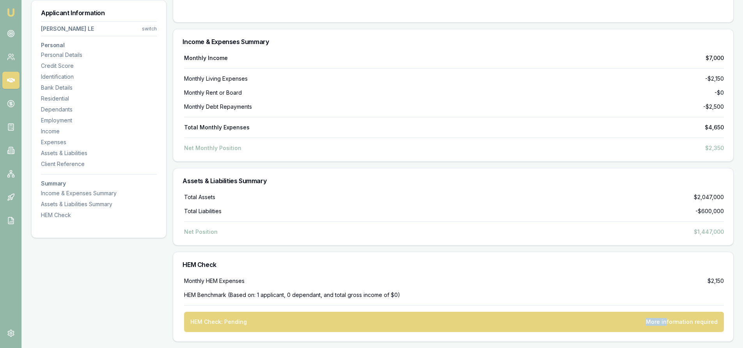
click at [669, 321] on div "HEM Check: Pending More information required" at bounding box center [454, 322] width 540 height 20
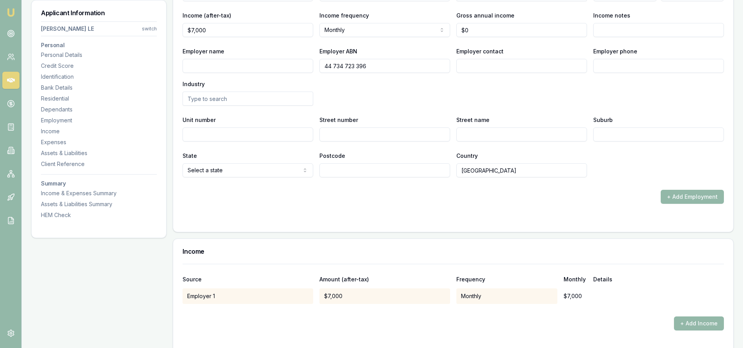
scroll to position [1089, 0]
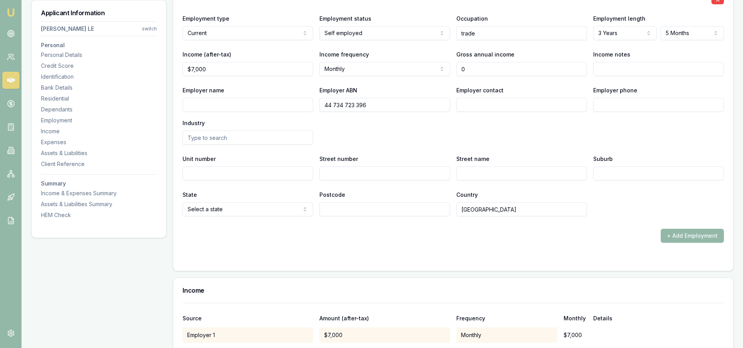
drag, startPoint x: 496, startPoint y: 66, endPoint x: 430, endPoint y: 73, distance: 66.2
click at [430, 73] on div "Income (after-tax) $7,000 Income frequency Monthly Weekly Fortnightly Monthly Q…" at bounding box center [453, 63] width 541 height 27
type input "$0"
type input "7000"
type input "$0"
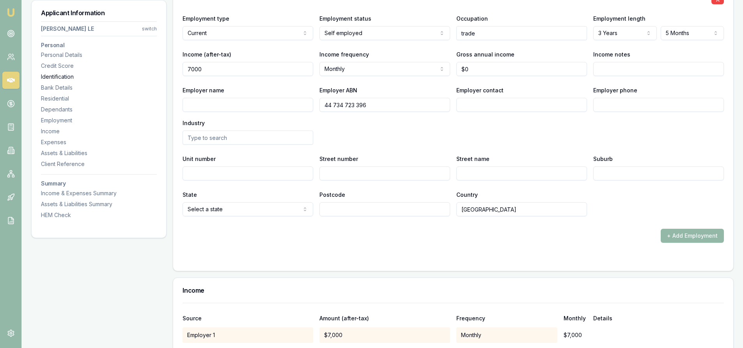
drag, startPoint x: 207, startPoint y: 69, endPoint x: 108, endPoint y: 74, distance: 99.2
type input "$30,000"
click at [229, 103] on input "Employer name" at bounding box center [248, 105] width 131 height 14
type input "4800"
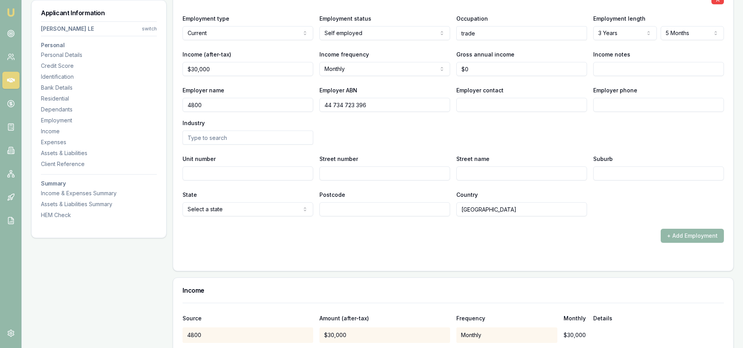
type input "0"
click at [504, 67] on input "0" at bounding box center [521, 69] width 131 height 14
type input "$500,000"
click at [550, 146] on div "X Employment type Current Current Previous Employment status [DEMOGRAPHIC_DATA]…" at bounding box center [453, 100] width 541 height 233
click at [637, 66] on input "Income notes" at bounding box center [658, 69] width 131 height 14
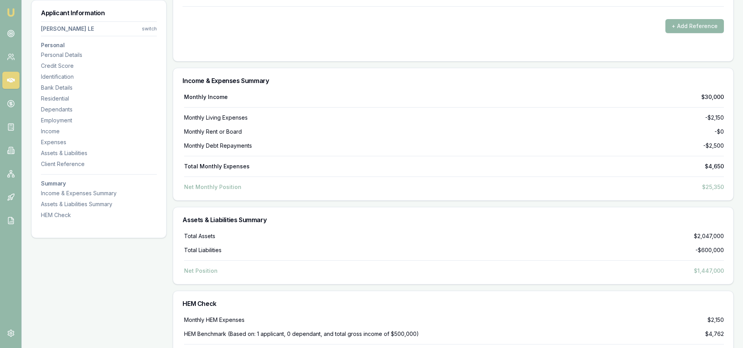
scroll to position [2651, 0]
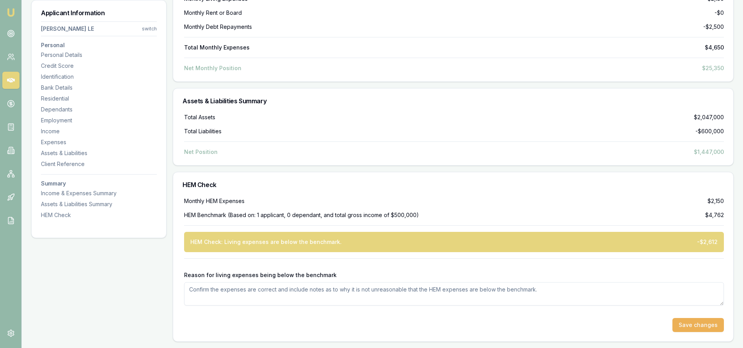
click at [235, 296] on textarea "Reason for living expenses being below the benchmark" at bounding box center [454, 293] width 540 height 23
type textarea "C"
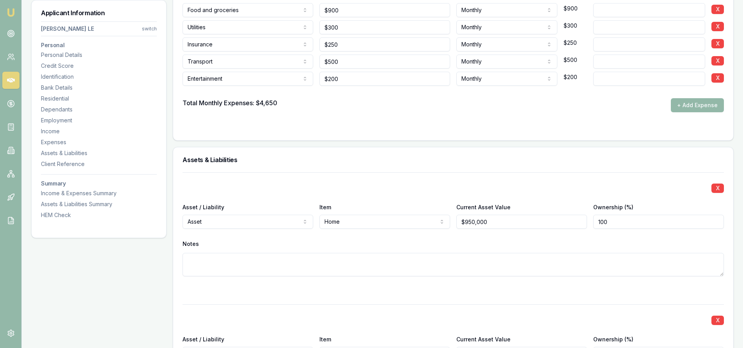
scroll to position [1520, 0]
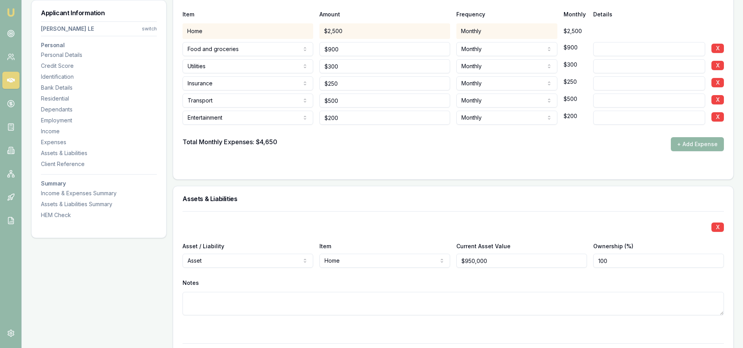
drag, startPoint x: 710, startPoint y: 148, endPoint x: 635, endPoint y: 143, distance: 75.4
click at [710, 148] on button "+ Add Expense" at bounding box center [697, 144] width 53 height 14
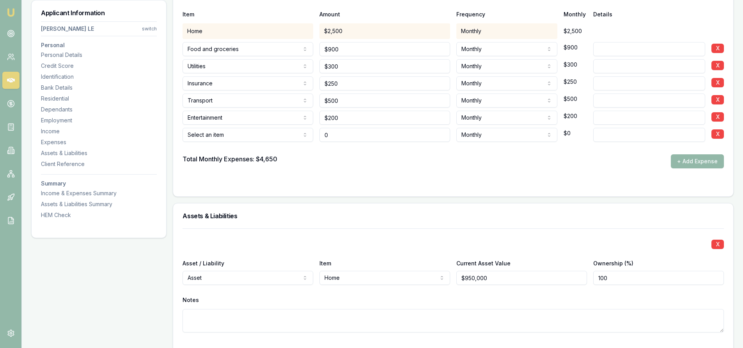
type input "$0"
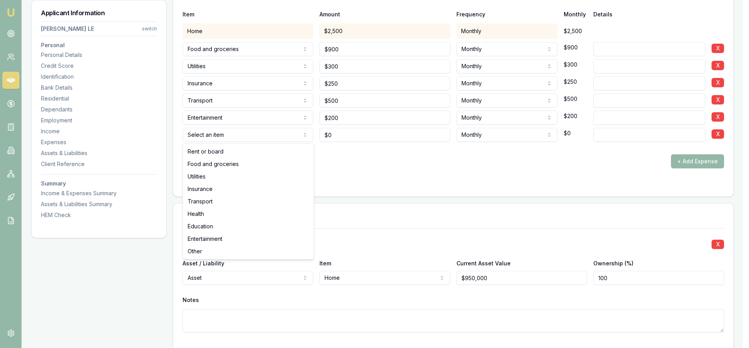
select select "OTHER"
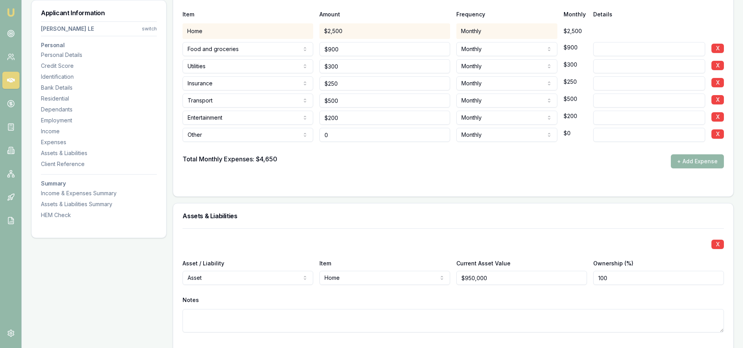
click at [359, 135] on input "0" at bounding box center [384, 135] width 131 height 14
type input "0"
type input "$2,200"
click at [408, 171] on form "Item Amount Frequency Monthly Details Home $2,500 Monthly $2,500 Food and groce…" at bounding box center [453, 93] width 541 height 188
click at [649, 137] on input at bounding box center [649, 135] width 112 height 14
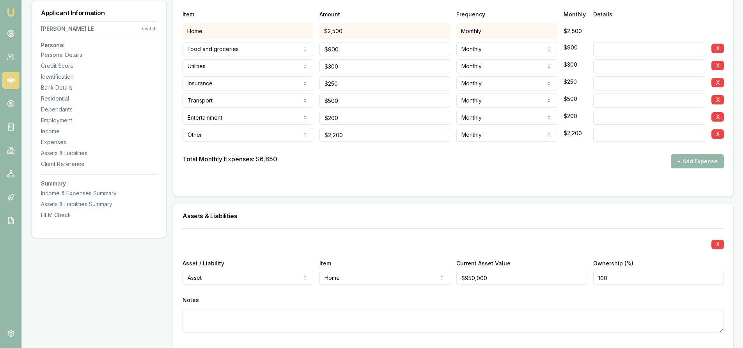
click at [647, 137] on input at bounding box center [649, 135] width 112 height 14
type input "business exp"
click at [530, 168] on div "Total Monthly Expenses: $6,850 + Add Expense" at bounding box center [453, 161] width 541 height 14
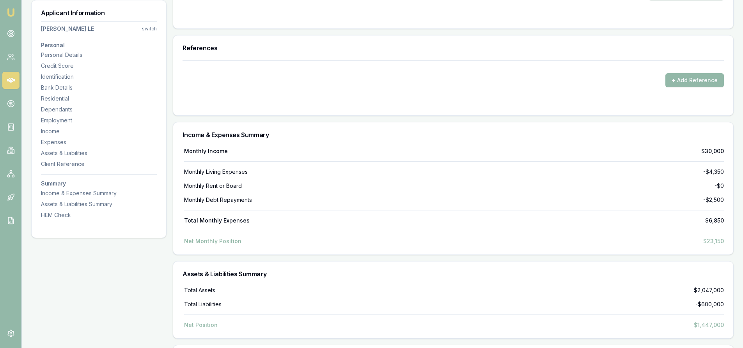
scroll to position [2668, 0]
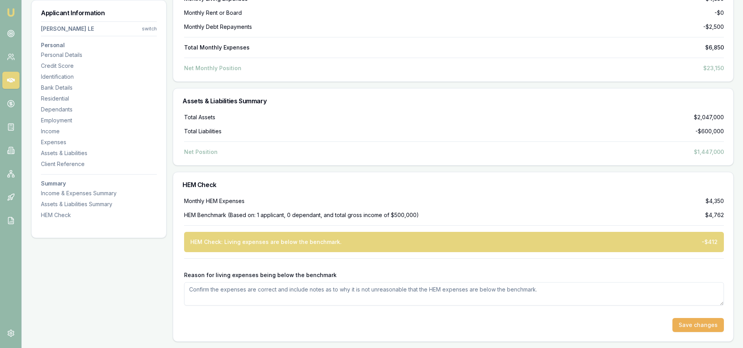
click at [612, 206] on div "Monthly HEM Expenses $4,350 HEM Benchmark (Based on: 1 applicant, 0 dependant, …" at bounding box center [453, 264] width 541 height 135
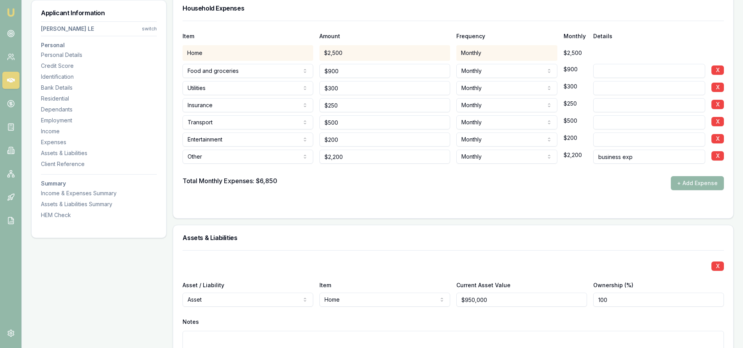
scroll to position [1420, 0]
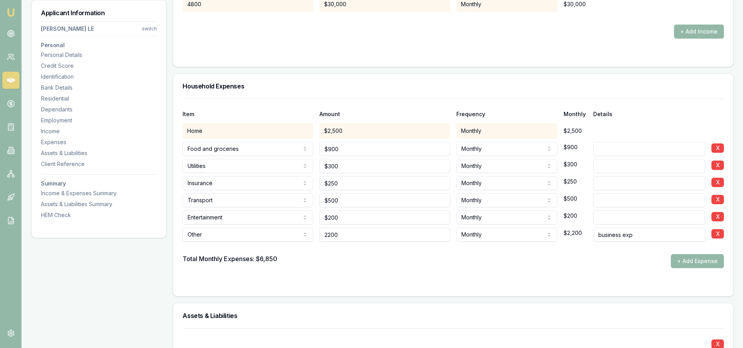
click at [363, 238] on input "2200" at bounding box center [384, 235] width 131 height 14
type input "$2,800"
click at [361, 275] on form "Item Amount Frequency Monthly Details Home $2,500 Monthly $2,500 Food and groce…" at bounding box center [453, 193] width 541 height 188
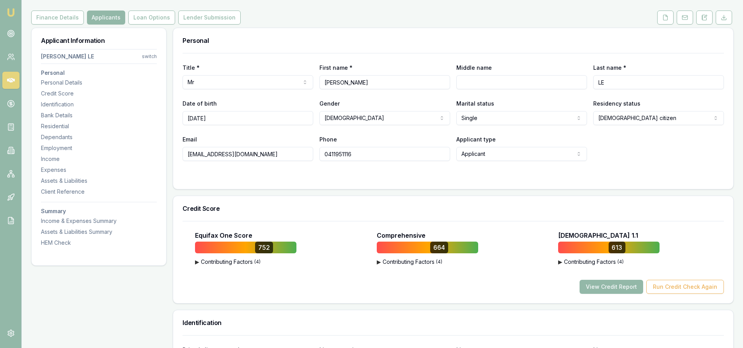
scroll to position [0, 0]
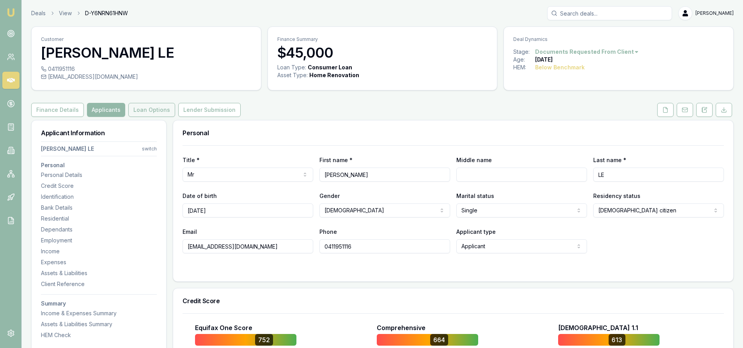
click at [163, 108] on button "Loan Options" at bounding box center [151, 110] width 47 height 14
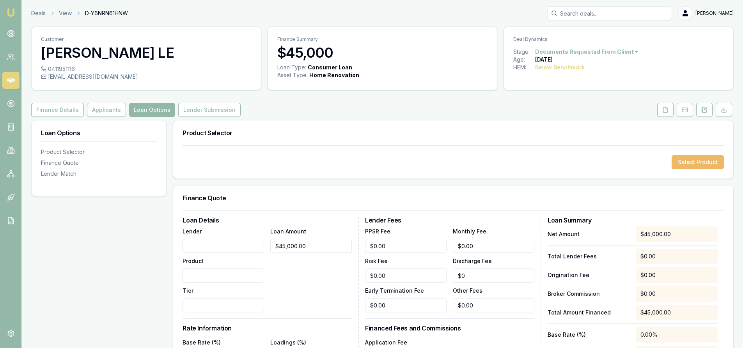
click at [692, 159] on button "Select Product" at bounding box center [698, 162] width 52 height 14
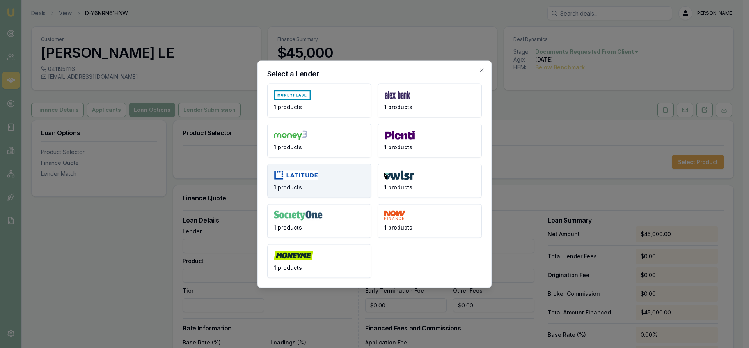
click at [307, 178] on img at bounding box center [296, 175] width 44 height 10
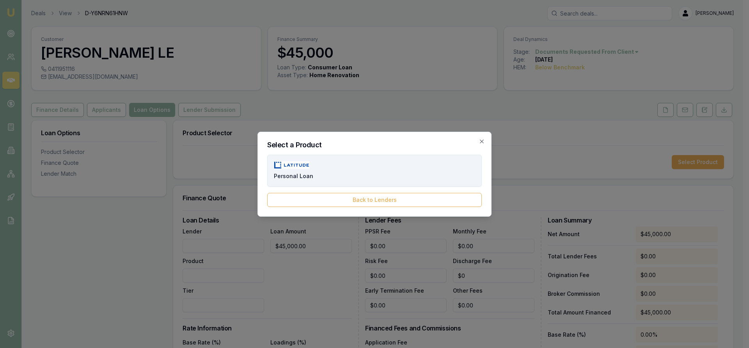
click at [373, 174] on button "Personal Loan" at bounding box center [374, 171] width 215 height 32
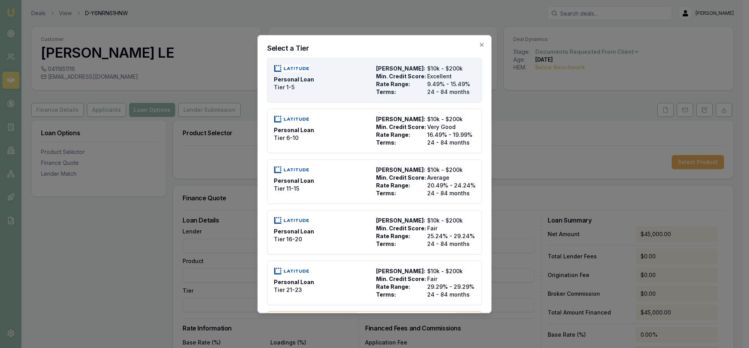
click at [348, 79] on div "Personal Loan Tier 1-5" at bounding box center [323, 79] width 99 height 31
type input "Latitude"
type input "Personal Loan"
type input "Tier 1-5"
type input "9.49"
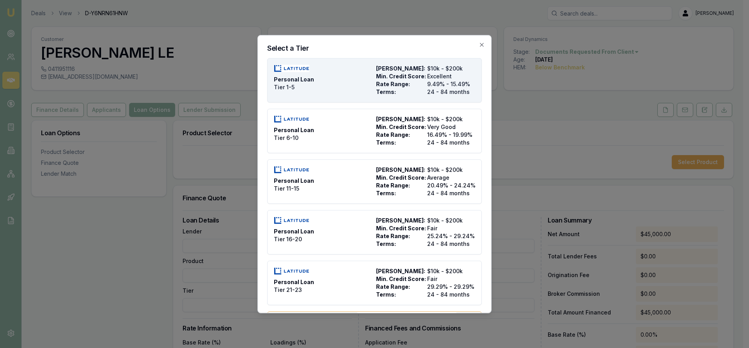
type input "24"
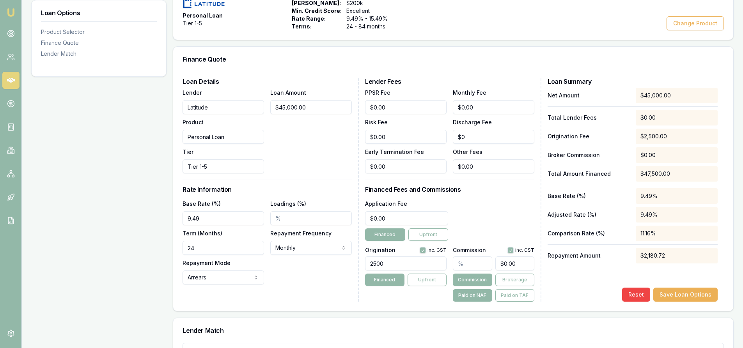
scroll to position [312, 0]
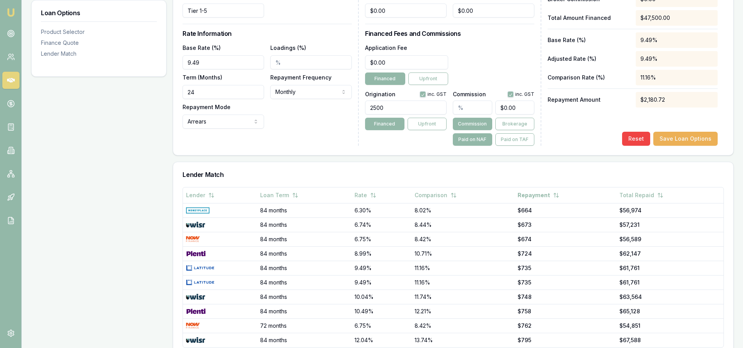
click at [396, 110] on input "2500" at bounding box center [406, 108] width 82 height 14
type input "2200.00"
click at [470, 110] on input "text" at bounding box center [472, 108] width 39 height 14
type input "2"
type input "$900.00"
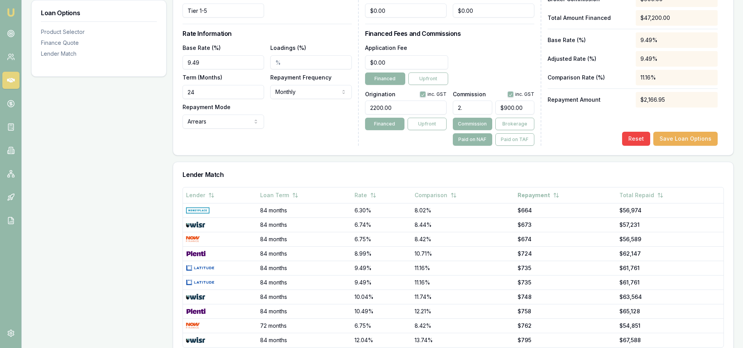
type input "2.2"
type input "$990.00"
type input "2.25"
type input "$1,012.50"
type input "2.258"
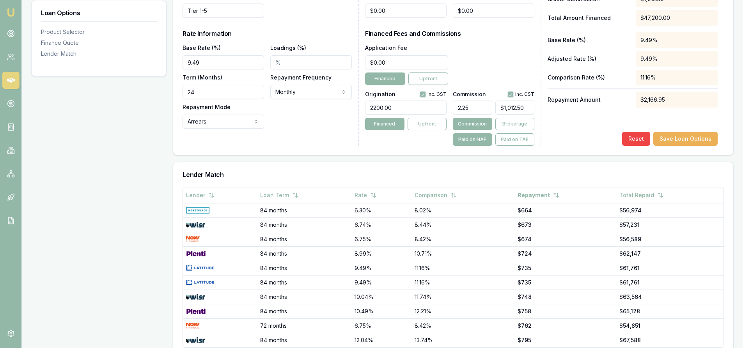
type input "$1,016.10"
type input "2.26%"
click at [386, 149] on div "Loan Details Lender Latitude Product Personal Loan Tier Tier 1-5 Loan Amount $4…" at bounding box center [453, 35] width 560 height 239
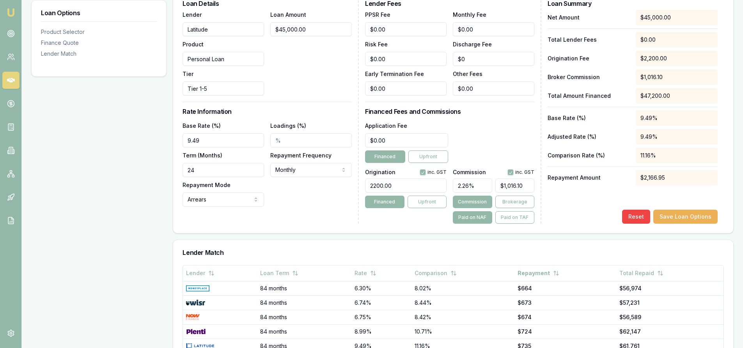
click at [214, 168] on input "24" at bounding box center [224, 170] width 82 height 14
drag, startPoint x: 214, startPoint y: 168, endPoint x: 156, endPoint y: 170, distance: 58.6
click at [157, 170] on div "Loan Options Product Selector Finance Quote Lender Match Product Selector Perso…" at bounding box center [382, 173] width 702 height 574
type input "60"
click at [301, 230] on div "Loan Details Lender Latitude Product Personal Loan Tier Tier 1-5 Loan Amount $4…" at bounding box center [453, 113] width 560 height 239
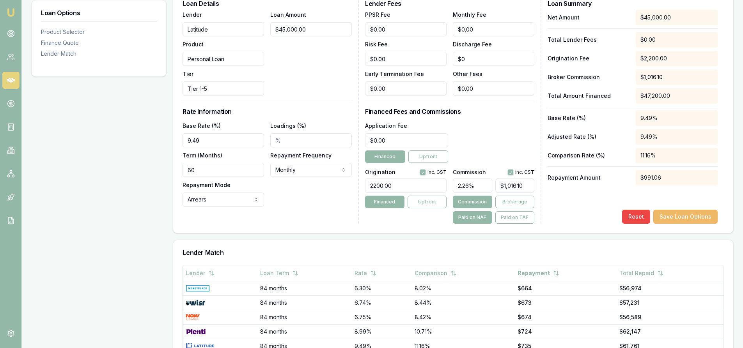
click at [674, 218] on button "Save Loan Options" at bounding box center [685, 217] width 64 height 14
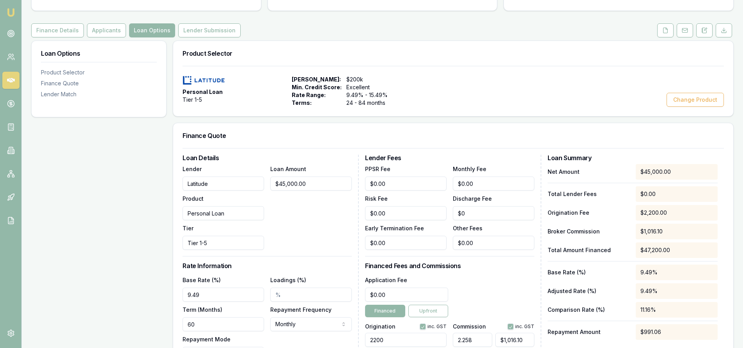
scroll to position [0, 0]
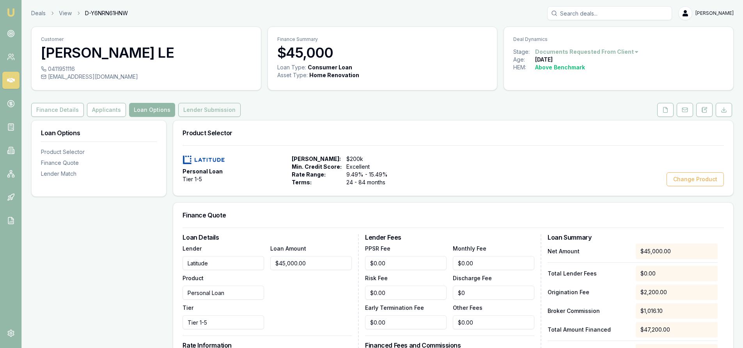
click at [191, 113] on button "Lender Submission" at bounding box center [209, 110] width 62 height 14
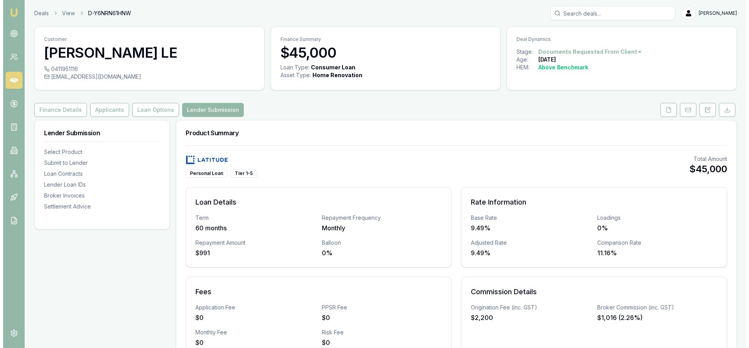
scroll to position [156, 0]
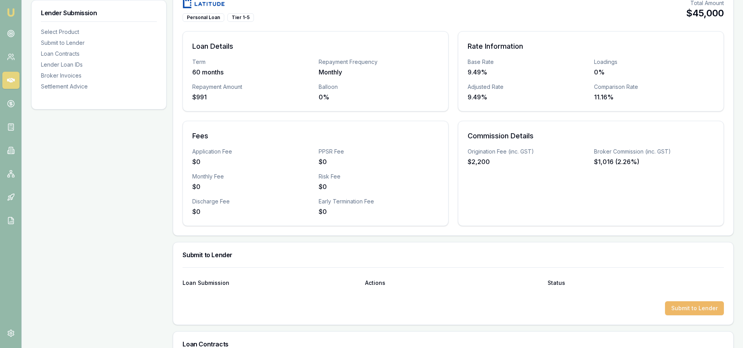
click at [687, 308] on button "Submit to Lender" at bounding box center [694, 308] width 59 height 14
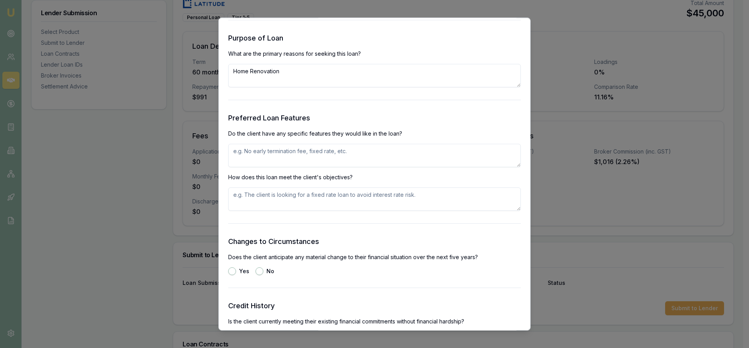
scroll to position [819, 0]
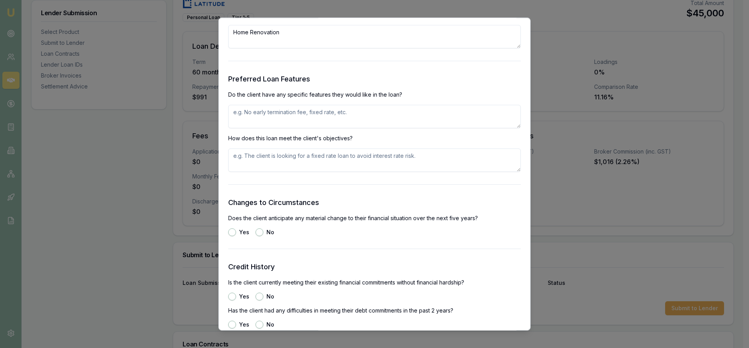
click at [264, 117] on textarea at bounding box center [374, 116] width 293 height 23
type textarea "n"
type textarea "no termination fee"
click at [258, 163] on textarea at bounding box center [374, 160] width 293 height 23
type textarea "c"
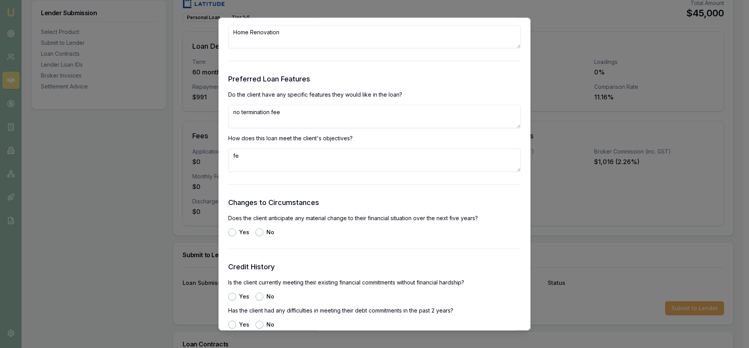
type textarea "f"
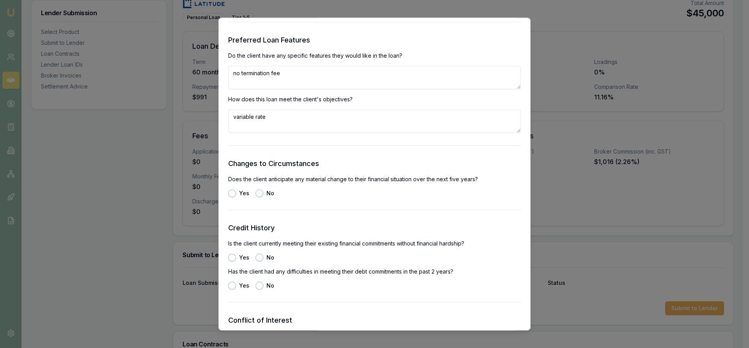
type textarea "variable rate"
click at [259, 195] on button "No" at bounding box center [259, 194] width 8 height 8
radio input "true"
click at [233, 258] on button "Yes" at bounding box center [232, 258] width 8 height 8
radio input "true"
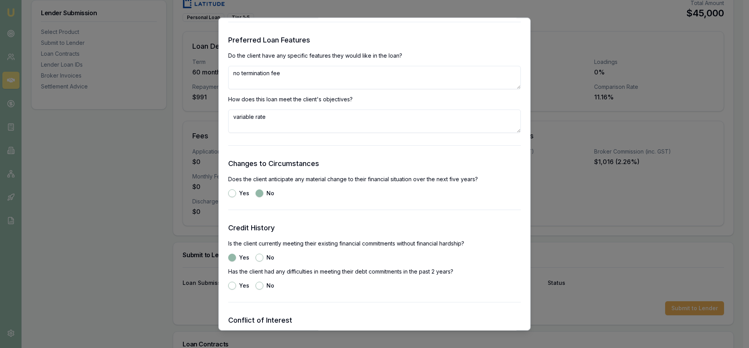
click at [258, 287] on button "No" at bounding box center [259, 286] width 8 height 8
radio input "true"
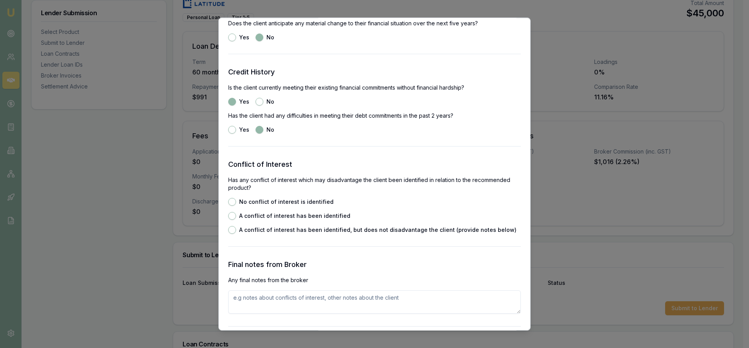
click at [230, 201] on button "No conflict of interest is identified" at bounding box center [232, 202] width 8 height 8
radio input "true"
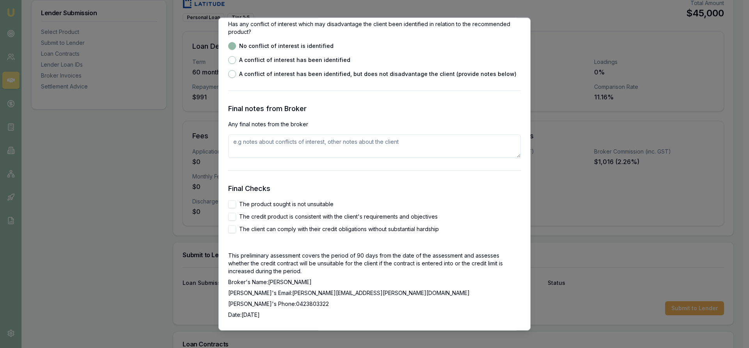
click at [231, 206] on button "The product sought is not unsuitable" at bounding box center [232, 204] width 8 height 8
checkbox input "true"
click at [233, 216] on button "The credit product is consistent with the client's requirements and objectives" at bounding box center [232, 217] width 8 height 8
checkbox input "true"
click at [233, 227] on button "The client can comply with their credit obligations without substantial hardship" at bounding box center [232, 229] width 8 height 8
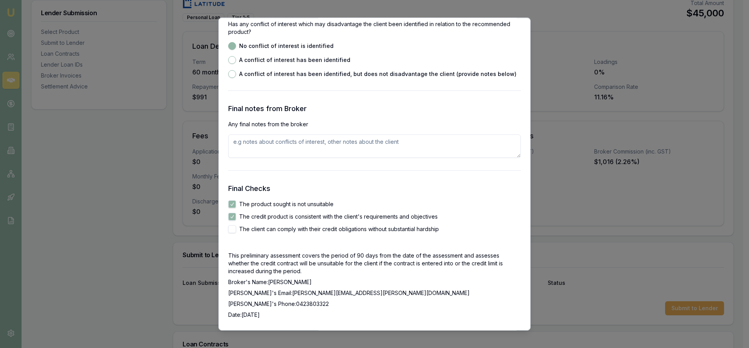
checkbox input "true"
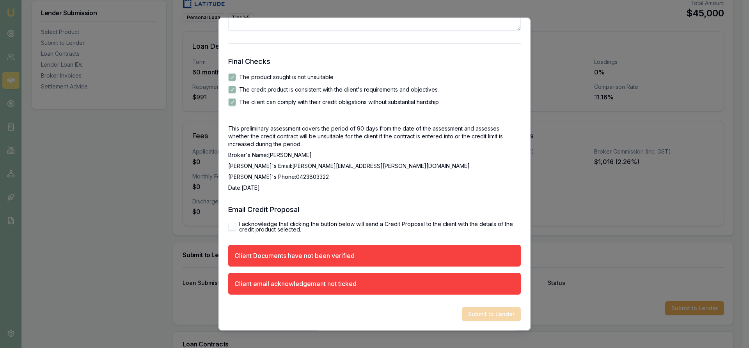
click at [230, 226] on button "I acknowledge that clicking the button below will send a Credit Proposal to the…" at bounding box center [232, 227] width 8 height 8
checkbox input "true"
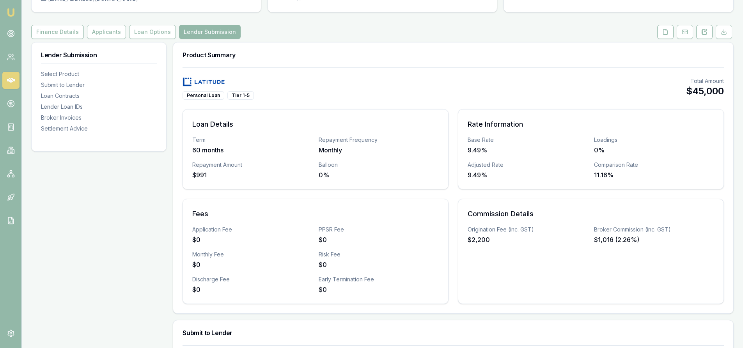
scroll to position [0, 0]
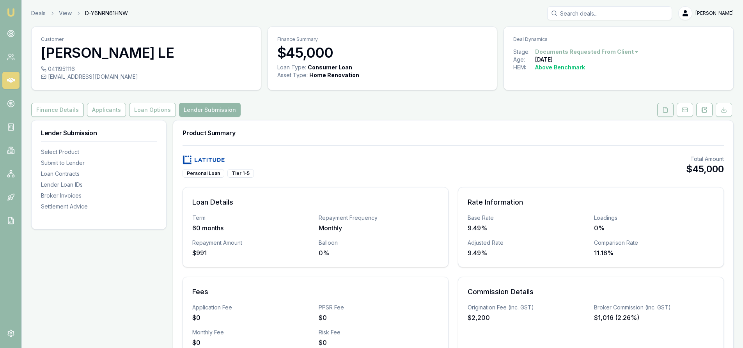
click at [663, 112] on icon at bounding box center [665, 110] width 6 height 6
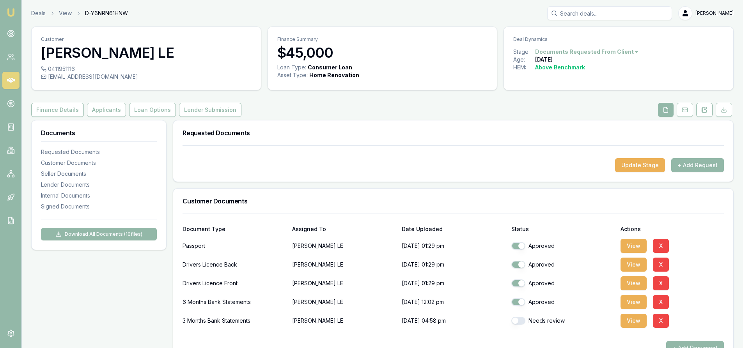
click at [520, 322] on button "button" at bounding box center [518, 321] width 14 height 8
checkbox input "true"
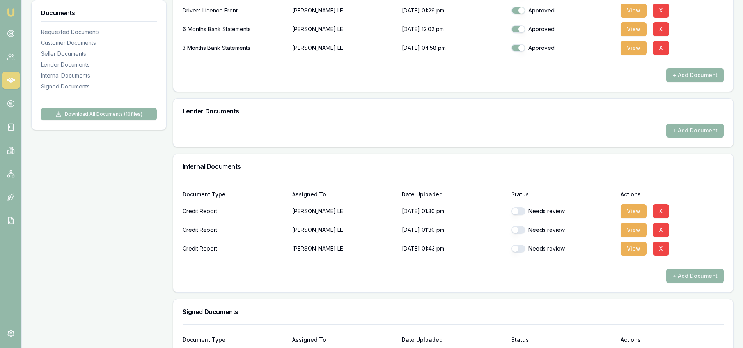
scroll to position [351, 0]
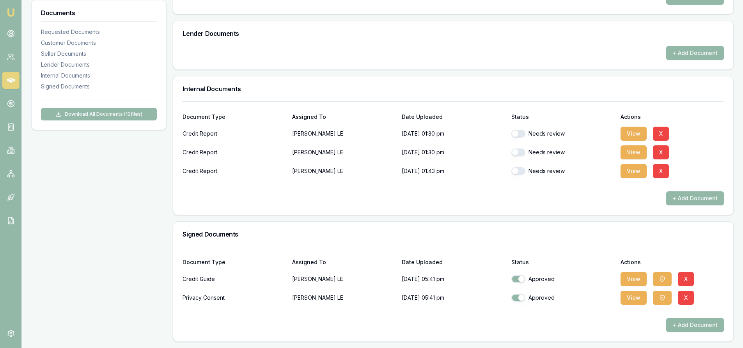
click at [519, 134] on button "button" at bounding box center [518, 134] width 14 height 8
checkbox input "true"
drag, startPoint x: 517, startPoint y: 153, endPoint x: 523, endPoint y: 171, distance: 19.0
click at [517, 152] on button "button" at bounding box center [518, 153] width 14 height 8
checkbox input "true"
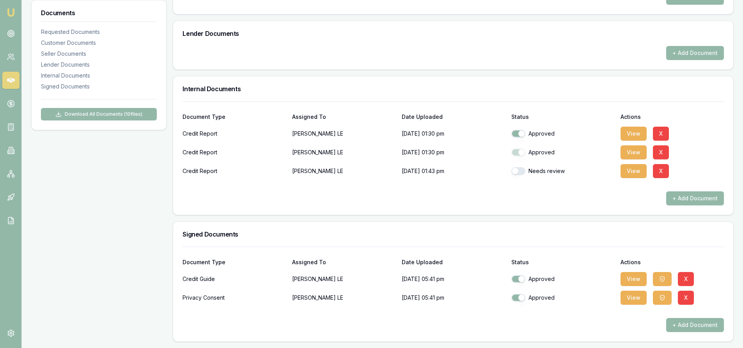
click at [519, 171] on button "button" at bounding box center [518, 171] width 14 height 8
checkbox input "true"
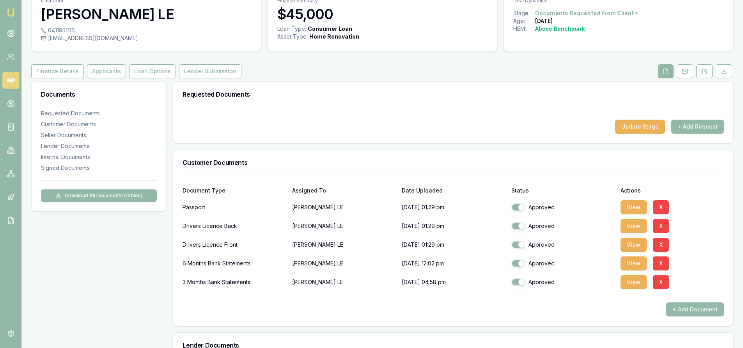
scroll to position [0, 0]
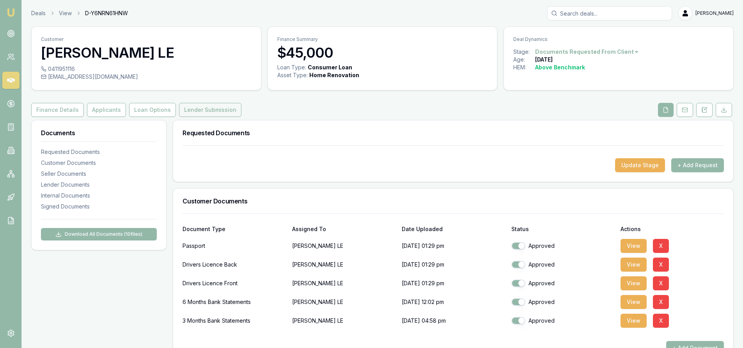
click at [201, 108] on button "Lender Submission" at bounding box center [210, 110] width 62 height 14
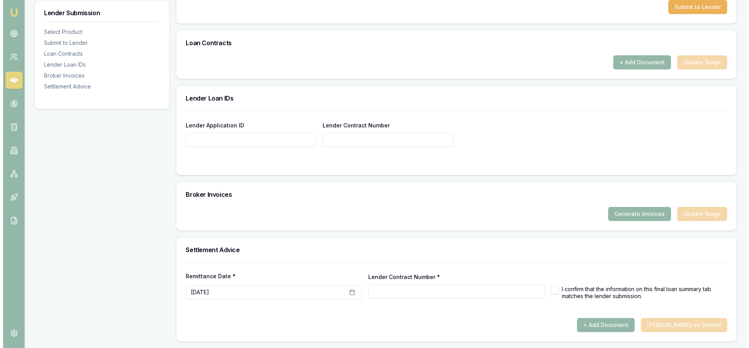
scroll to position [340, 0]
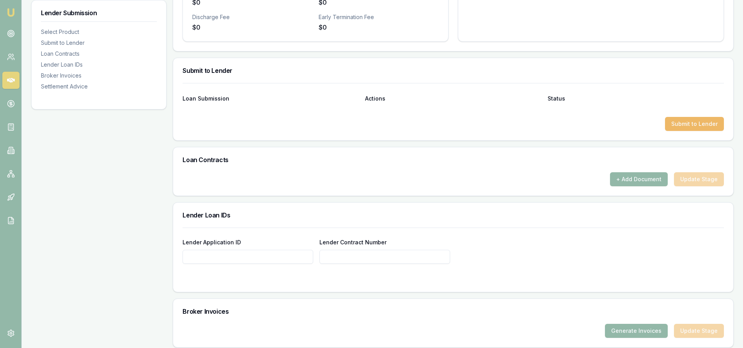
click at [679, 122] on button "Submit to Lender" at bounding box center [694, 124] width 59 height 14
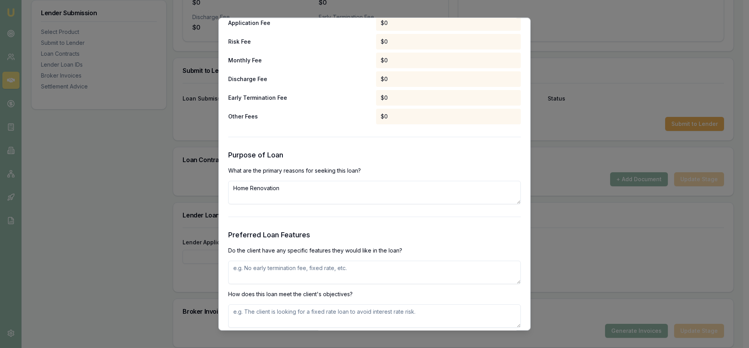
scroll to position [819, 0]
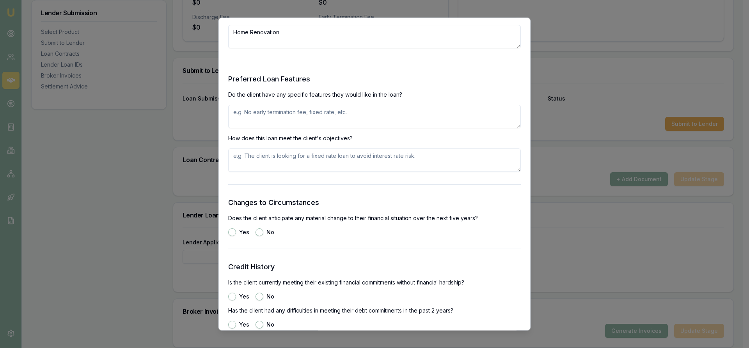
click at [273, 121] on textarea at bounding box center [374, 116] width 293 height 23
type textarea "n"
type textarea "no"
type textarea "variable rate flexible repayment"
click at [260, 236] on button "No" at bounding box center [259, 233] width 8 height 8
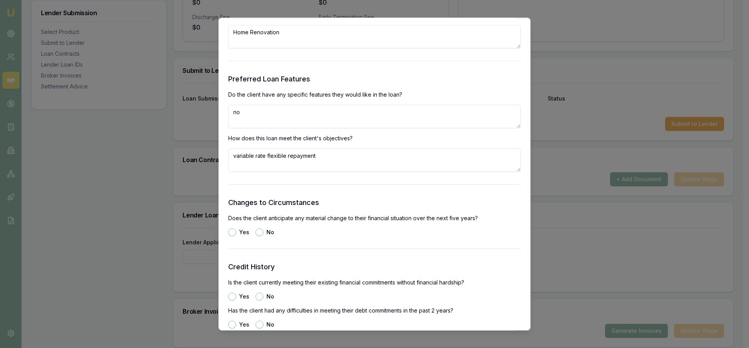
radio input "true"
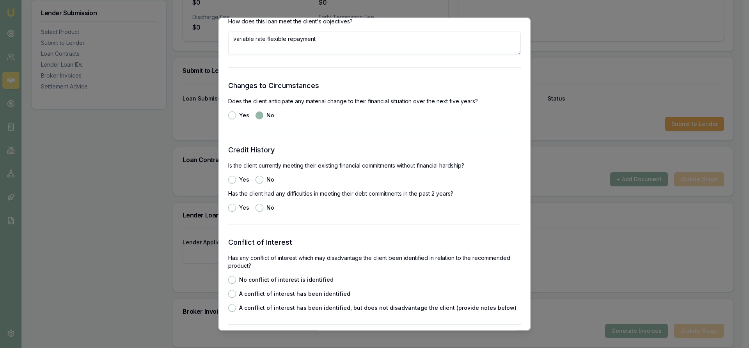
click at [231, 180] on button "Yes" at bounding box center [232, 180] width 8 height 8
radio input "true"
click at [259, 208] on button "No" at bounding box center [259, 208] width 8 height 8
radio input "true"
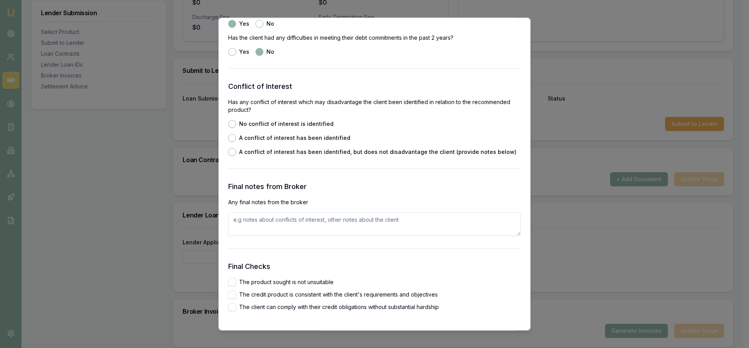
click at [235, 126] on button "No conflict of interest is identified" at bounding box center [232, 124] width 8 height 8
radio input "true"
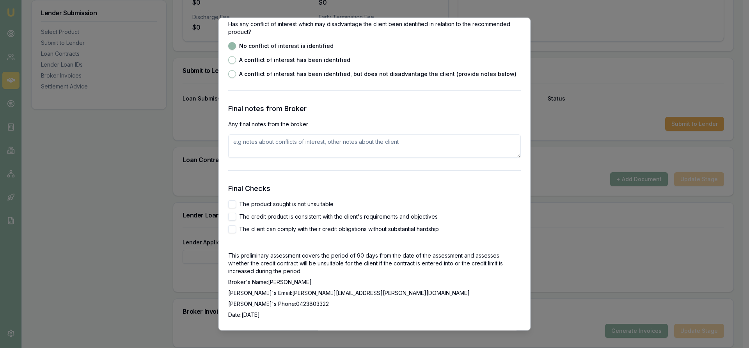
click at [233, 203] on button "The product sought is not unsuitable" at bounding box center [232, 204] width 8 height 8
checkbox input "true"
click at [230, 214] on button "The credit product is consistent with the client's requirements and objectives" at bounding box center [232, 217] width 8 height 8
checkbox input "true"
click at [235, 231] on button "The client can comply with their credit obligations without substantial hardship" at bounding box center [232, 229] width 8 height 8
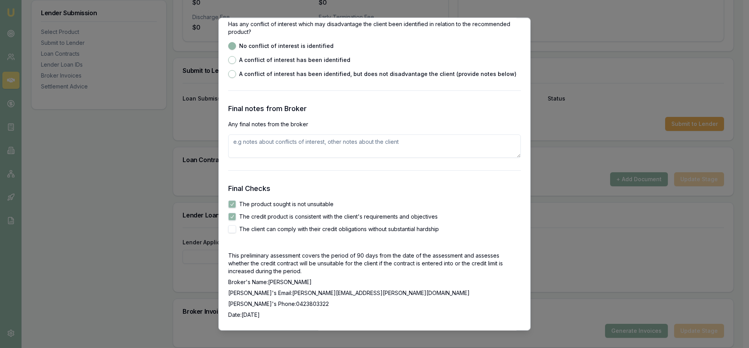
checkbox input "true"
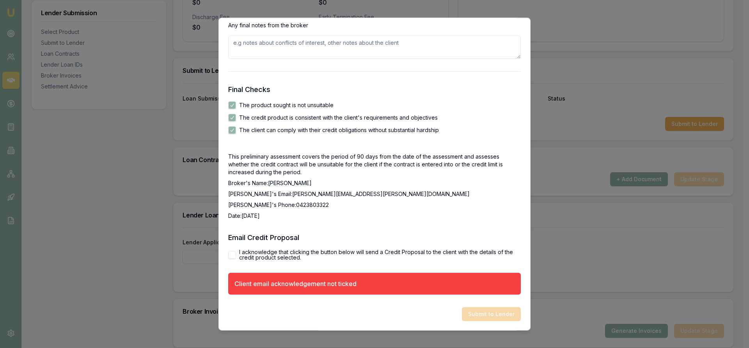
click at [236, 252] on div "I acknowledge that clicking the button below will send a Credit Proposal to the…" at bounding box center [374, 255] width 293 height 11
click at [233, 256] on button "I acknowledge that clicking the button below will send a Credit Proposal to the…" at bounding box center [232, 255] width 8 height 8
checkbox input "true"
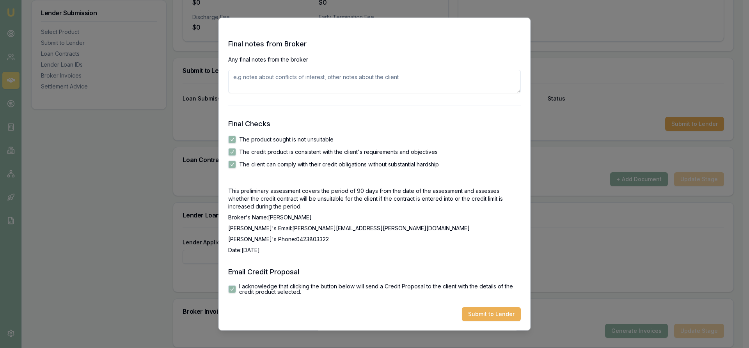
scroll to position [1235, 0]
click at [484, 317] on button "Submit to Lender" at bounding box center [491, 314] width 59 height 14
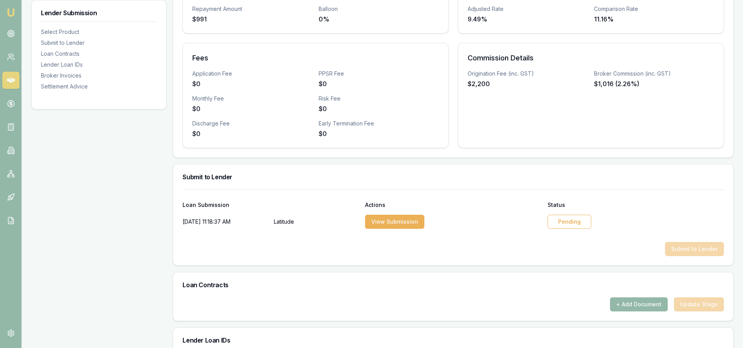
scroll to position [390, 0]
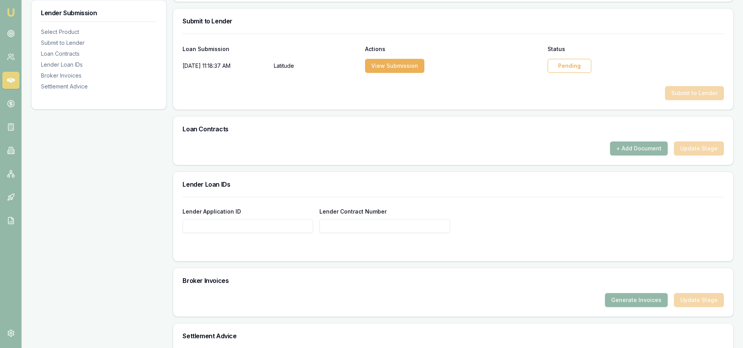
click at [563, 70] on div "Pending" at bounding box center [570, 66] width 44 height 14
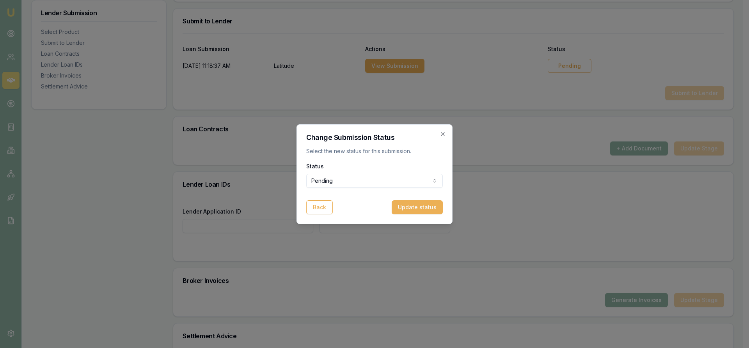
drag, startPoint x: 392, startPoint y: 173, endPoint x: 386, endPoint y: 177, distance: 7.5
click at [392, 174] on div "Status Pending Pending Approved Rejected" at bounding box center [374, 174] width 137 height 27
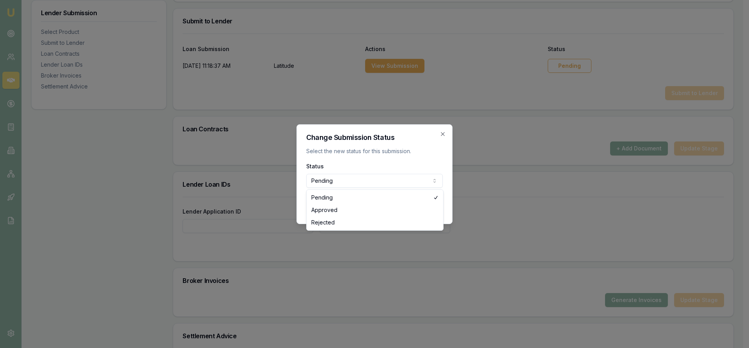
select select "APPROVED"
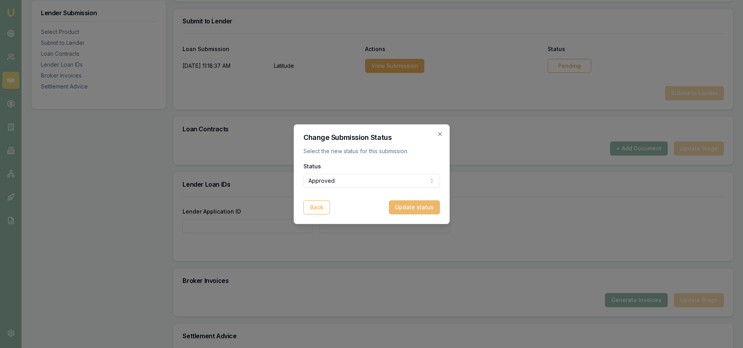
click at [404, 207] on button "Update status" at bounding box center [414, 207] width 51 height 14
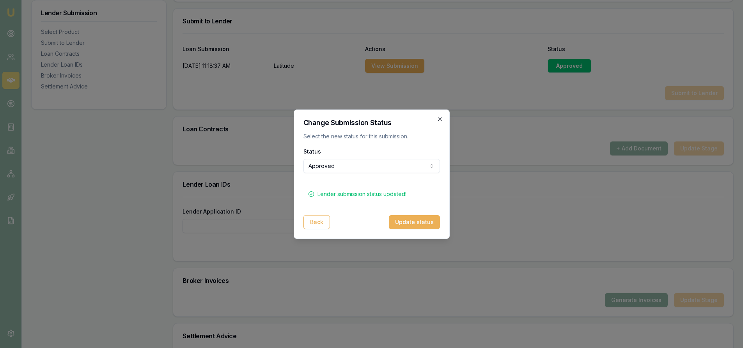
click at [440, 121] on icon "button" at bounding box center [440, 119] width 6 height 6
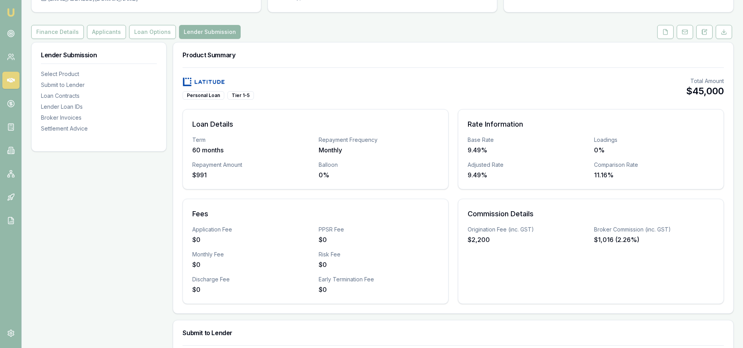
scroll to position [0, 0]
